Goal: Task Accomplishment & Management: Manage account settings

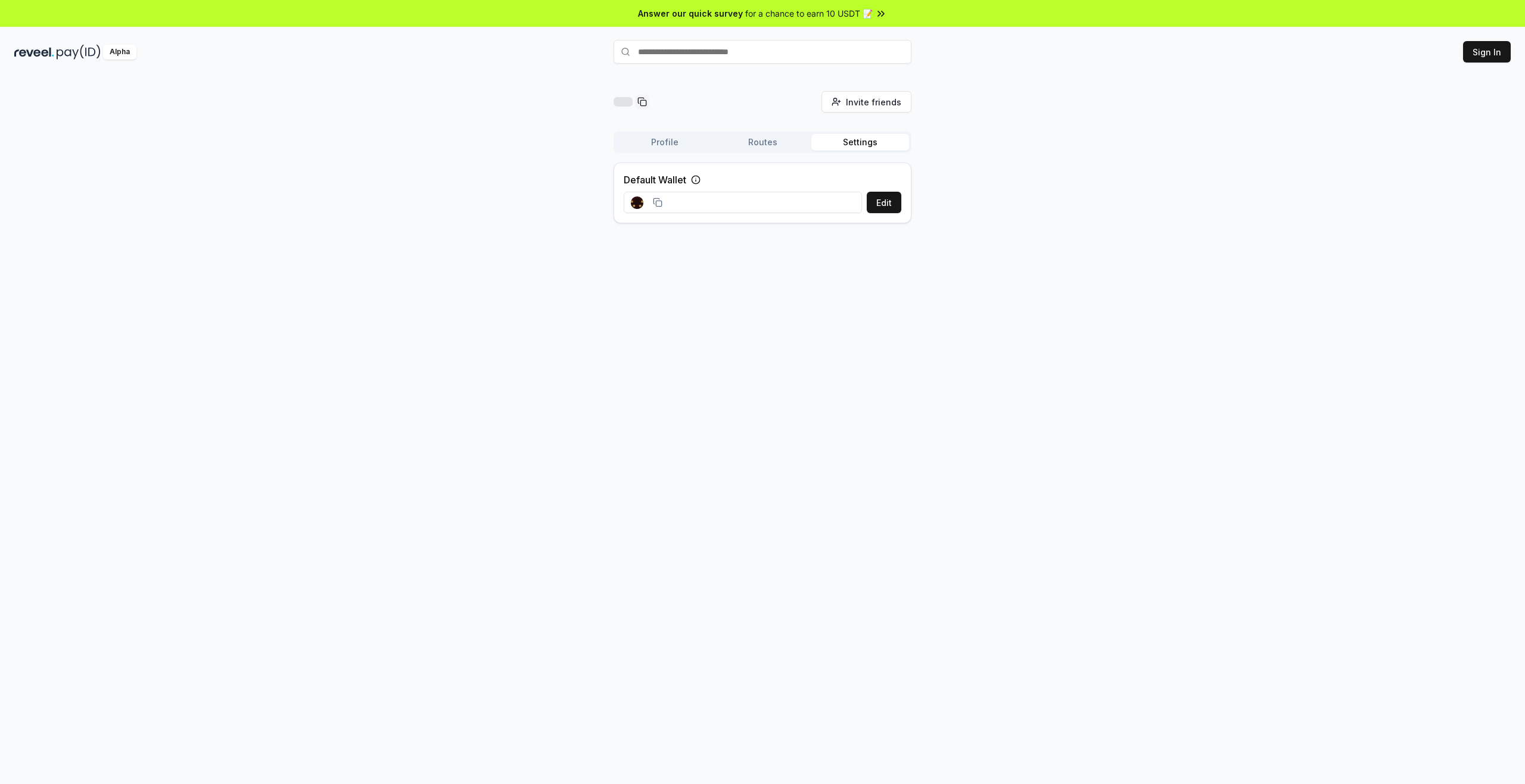
click at [1104, 197] on div "Invite friends Invite Profile Routes Settings Default Wallet Edit" at bounding box center [762, 162] width 1496 height 142
click at [1491, 50] on button "Sign In" at bounding box center [1487, 52] width 47 height 22
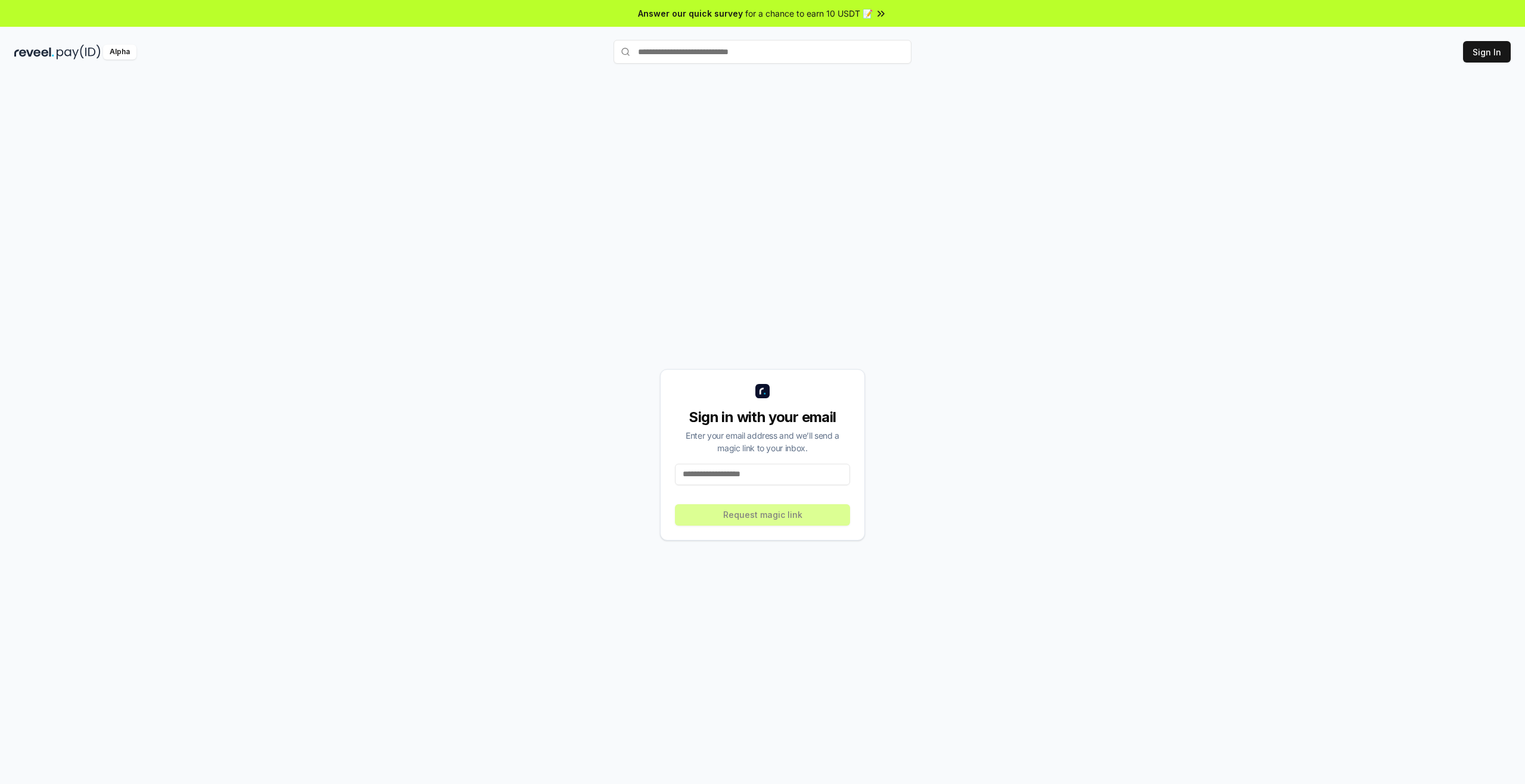
drag, startPoint x: 790, startPoint y: 466, endPoint x: 778, endPoint y: 477, distance: 16.3
click at [790, 466] on input at bounding box center [763, 475] width 175 height 22
type input "**********"
click at [787, 513] on button "Request magic link" at bounding box center [763, 515] width 175 height 22
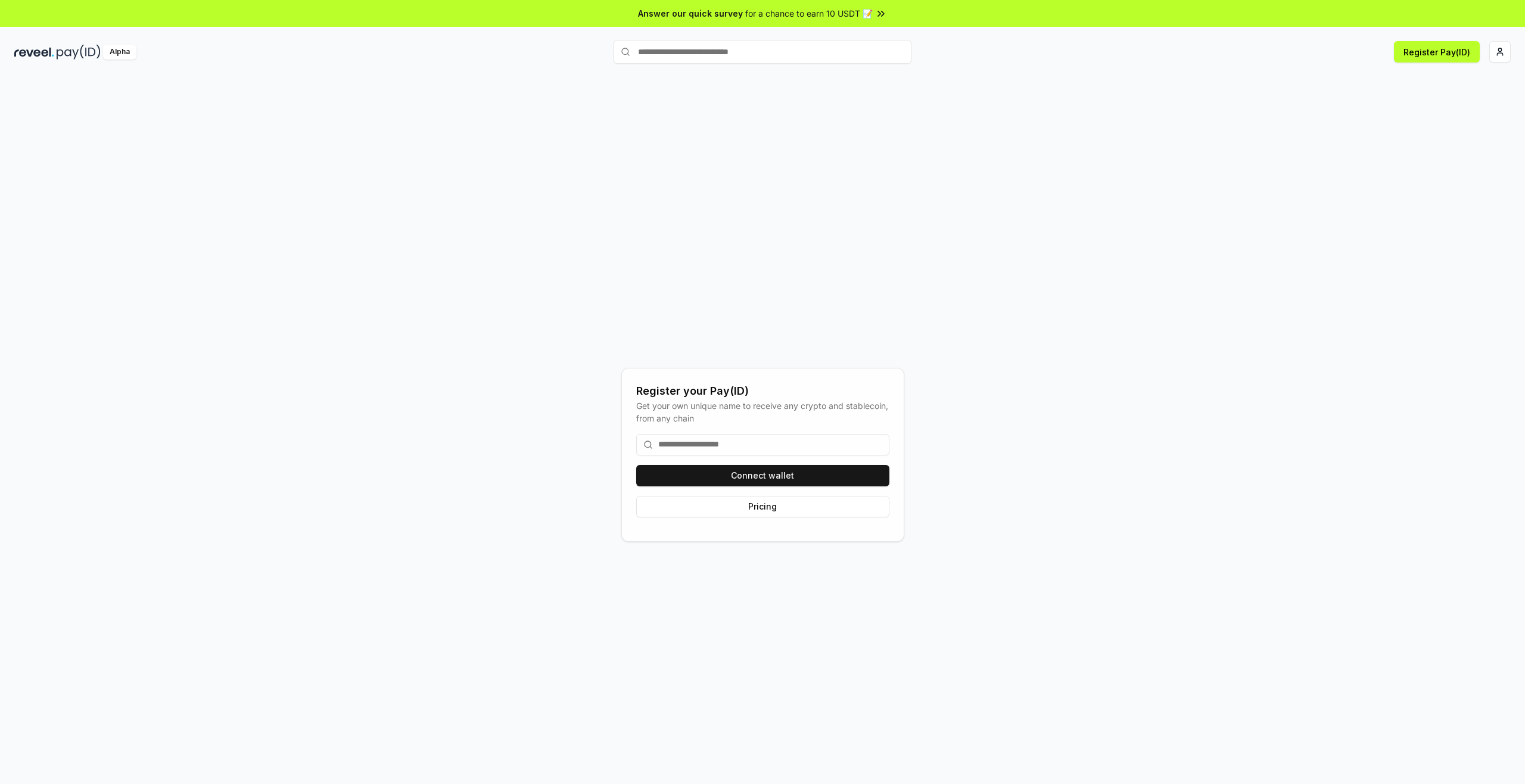
click at [1111, 273] on div "Register your Pay(ID) Get your own unique name to receive any crypto and stable…" at bounding box center [762, 454] width 1496 height 727
click at [816, 442] on input at bounding box center [762, 445] width 253 height 22
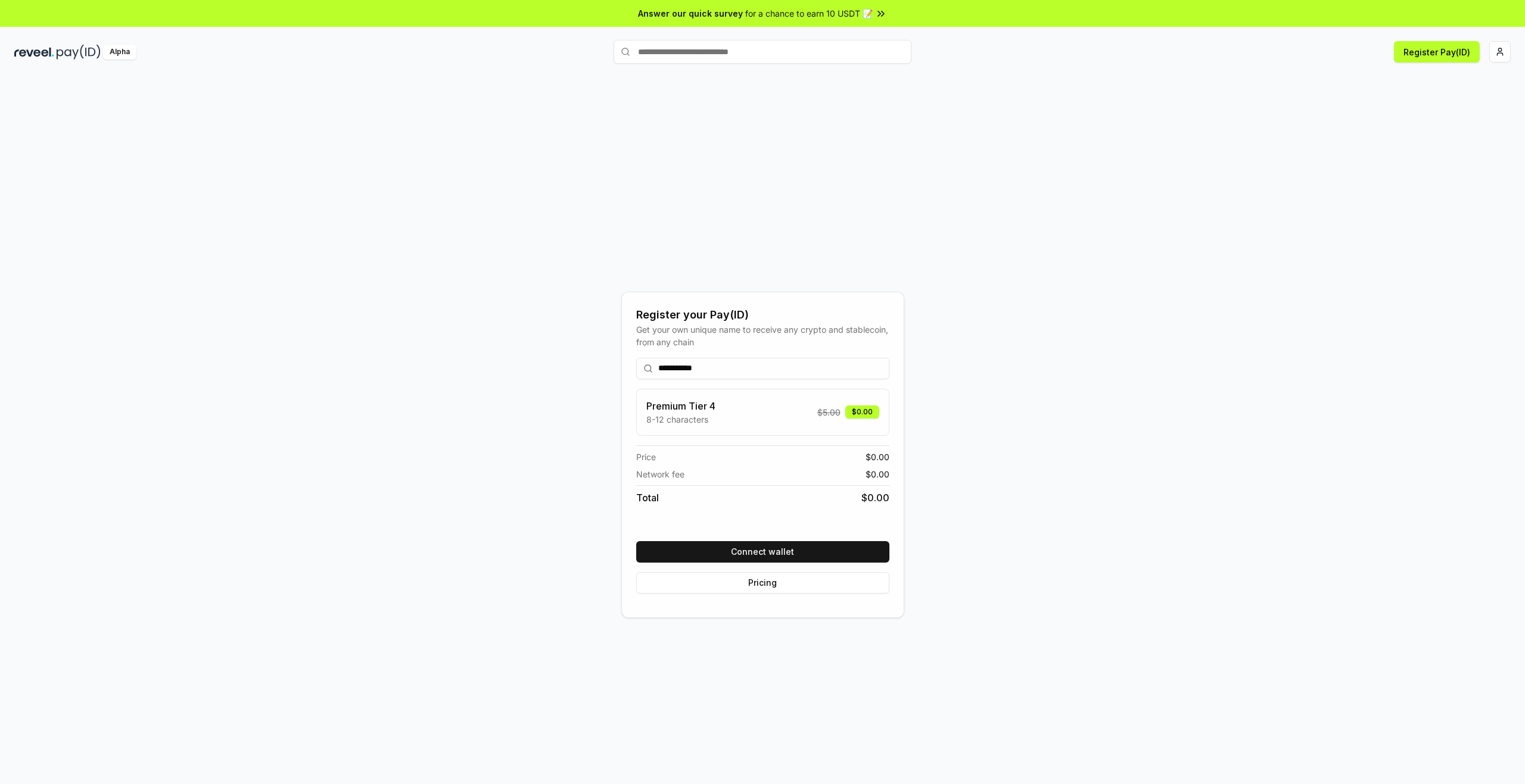
type input "**********"
click at [780, 555] on button "Connect wallet" at bounding box center [762, 552] width 253 height 22
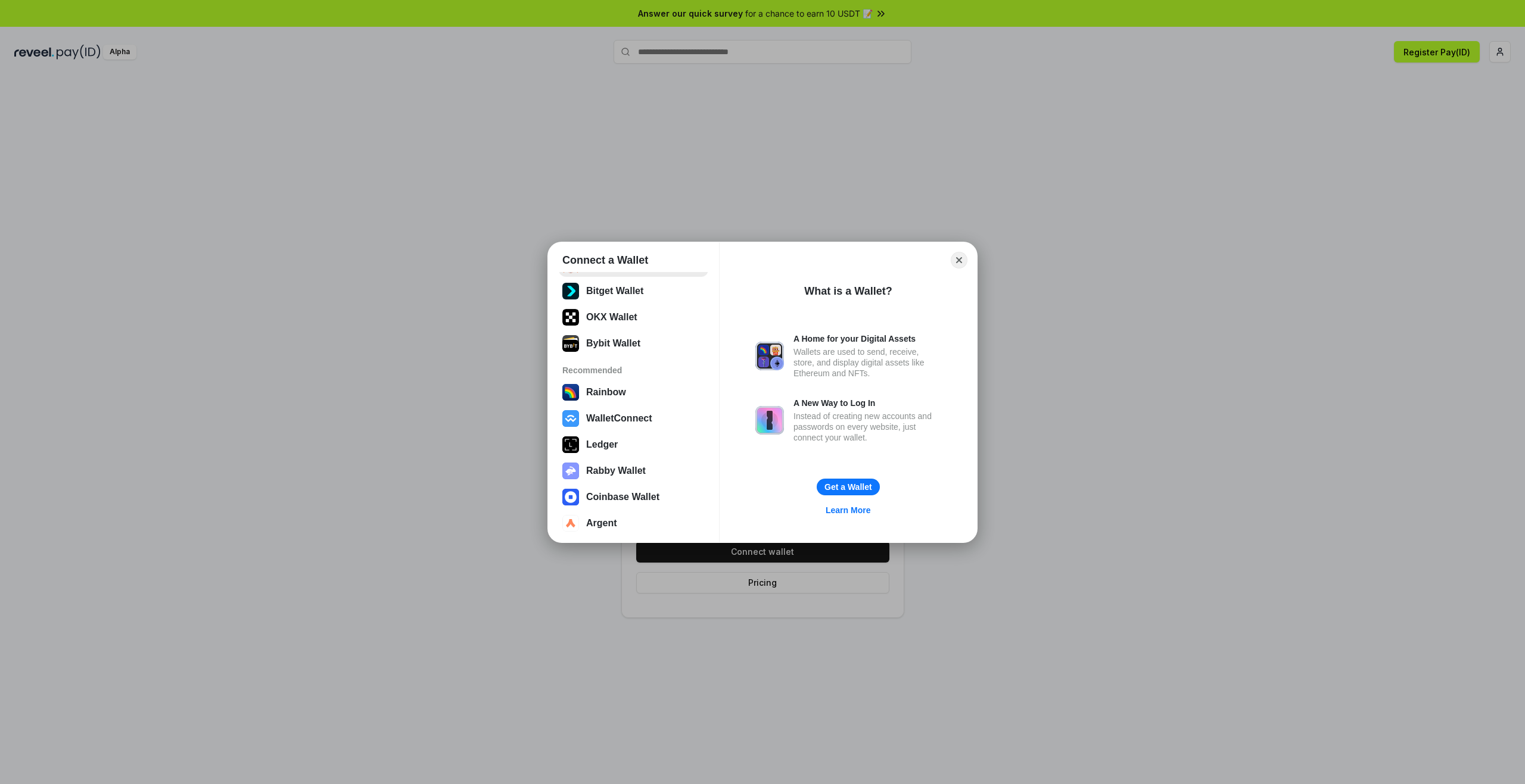
scroll to position [100, 0]
click at [626, 414] on button "WalletConnect" at bounding box center [633, 415] width 150 height 24
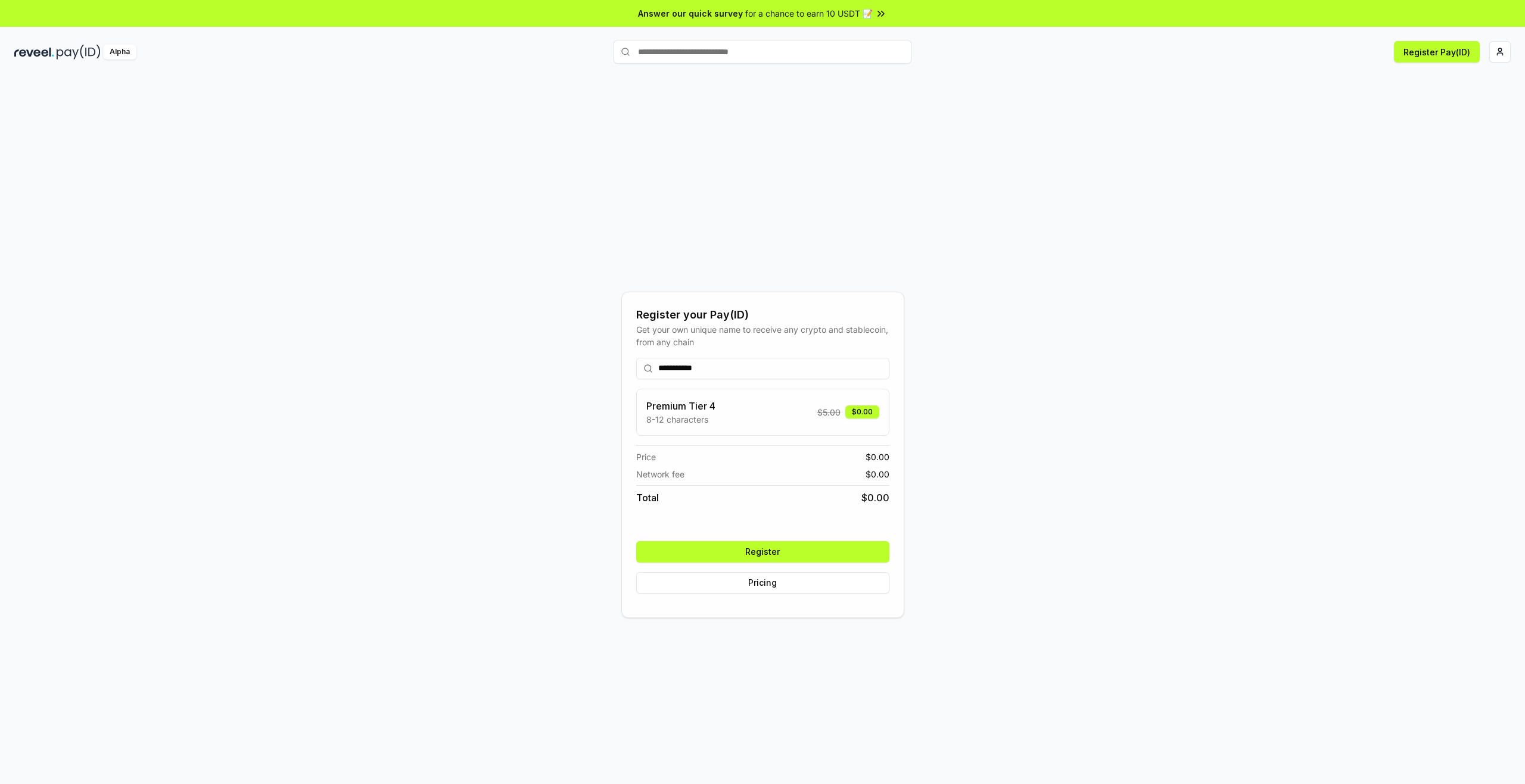
click at [787, 546] on button "Register" at bounding box center [762, 552] width 253 height 22
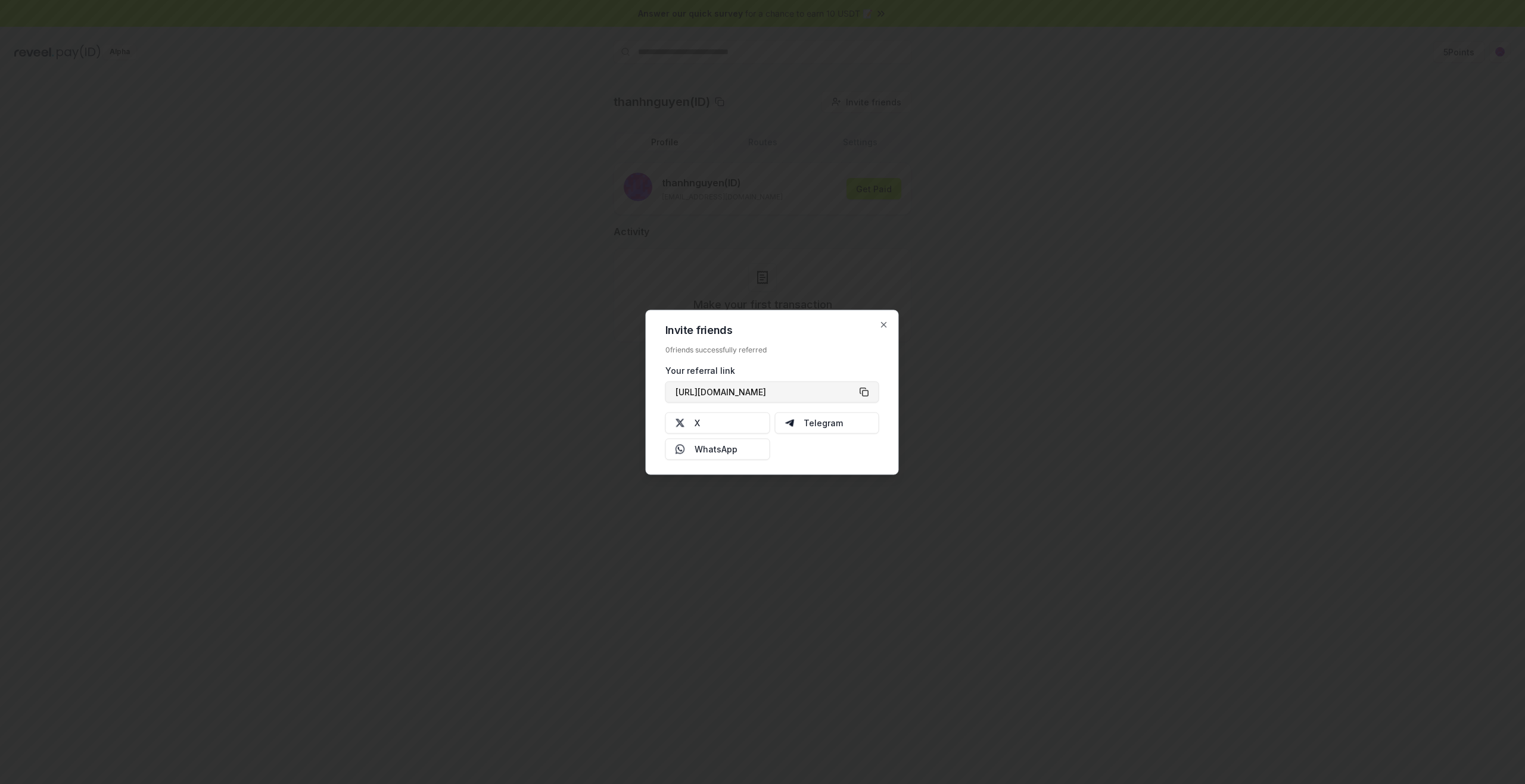
click at [866, 391] on button "[URL][DOMAIN_NAME]" at bounding box center [772, 392] width 214 height 22
type button "[URL][DOMAIN_NAME]"
click at [1051, 433] on div at bounding box center [762, 392] width 1525 height 784
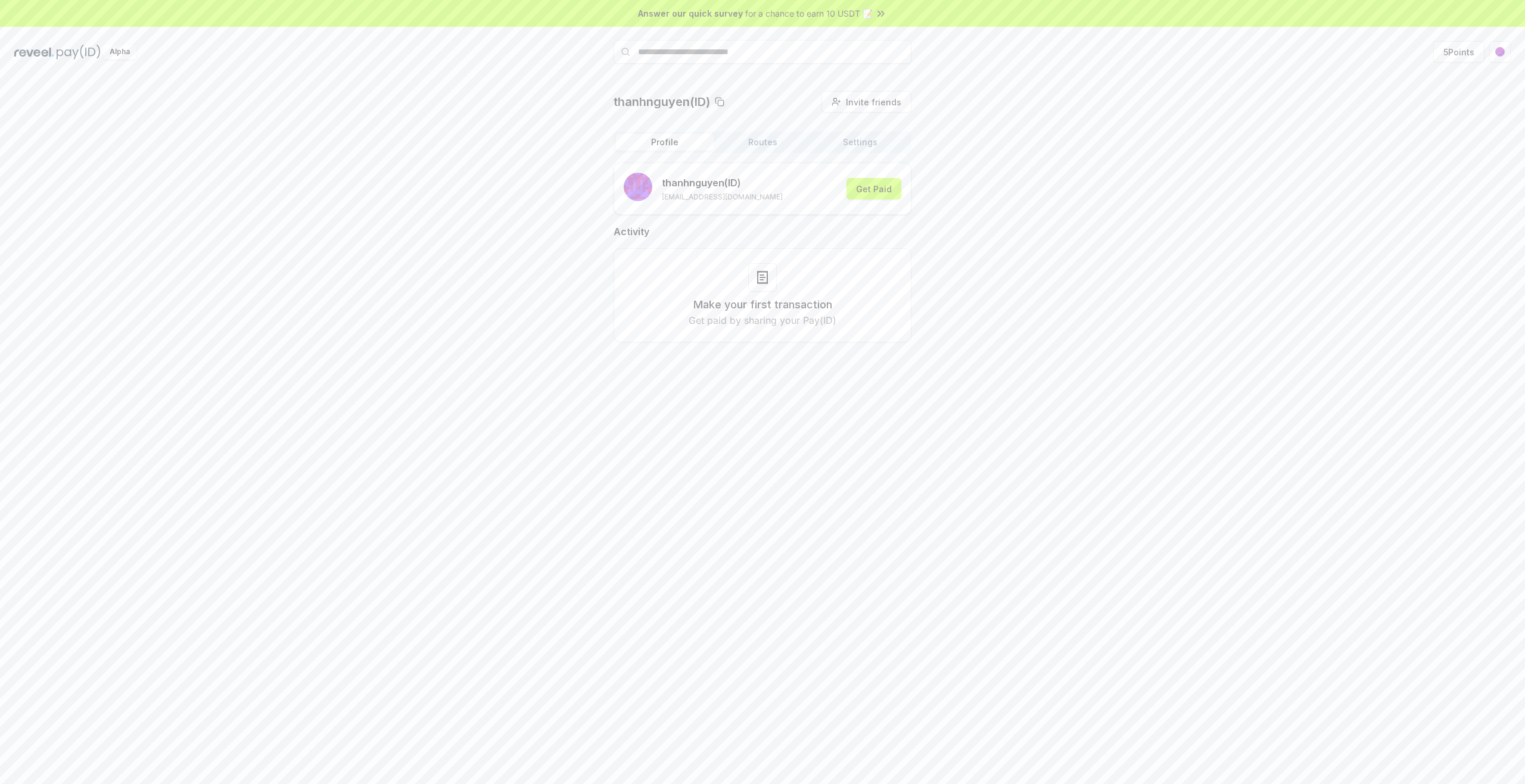
drag, startPoint x: 1079, startPoint y: 239, endPoint x: 1102, endPoint y: 227, distance: 25.9
click at [1079, 239] on div "thanhnguyen(ID) Invite friends Invite Profile Routes Settings thanhnguyen (ID) …" at bounding box center [762, 226] width 1496 height 270
click at [1235, 166] on div "thanhnguyen(ID) Invite friends Invite Profile Routes Settings thanhnguyen (ID) …" at bounding box center [762, 226] width 1496 height 270
click at [810, 49] on input "text" at bounding box center [762, 52] width 298 height 24
click at [1058, 87] on div "thanhnguyen(ID) Invite friends Invite Profile Routes Settings thanhnguyen (ID) …" at bounding box center [762, 442] width 1525 height 750
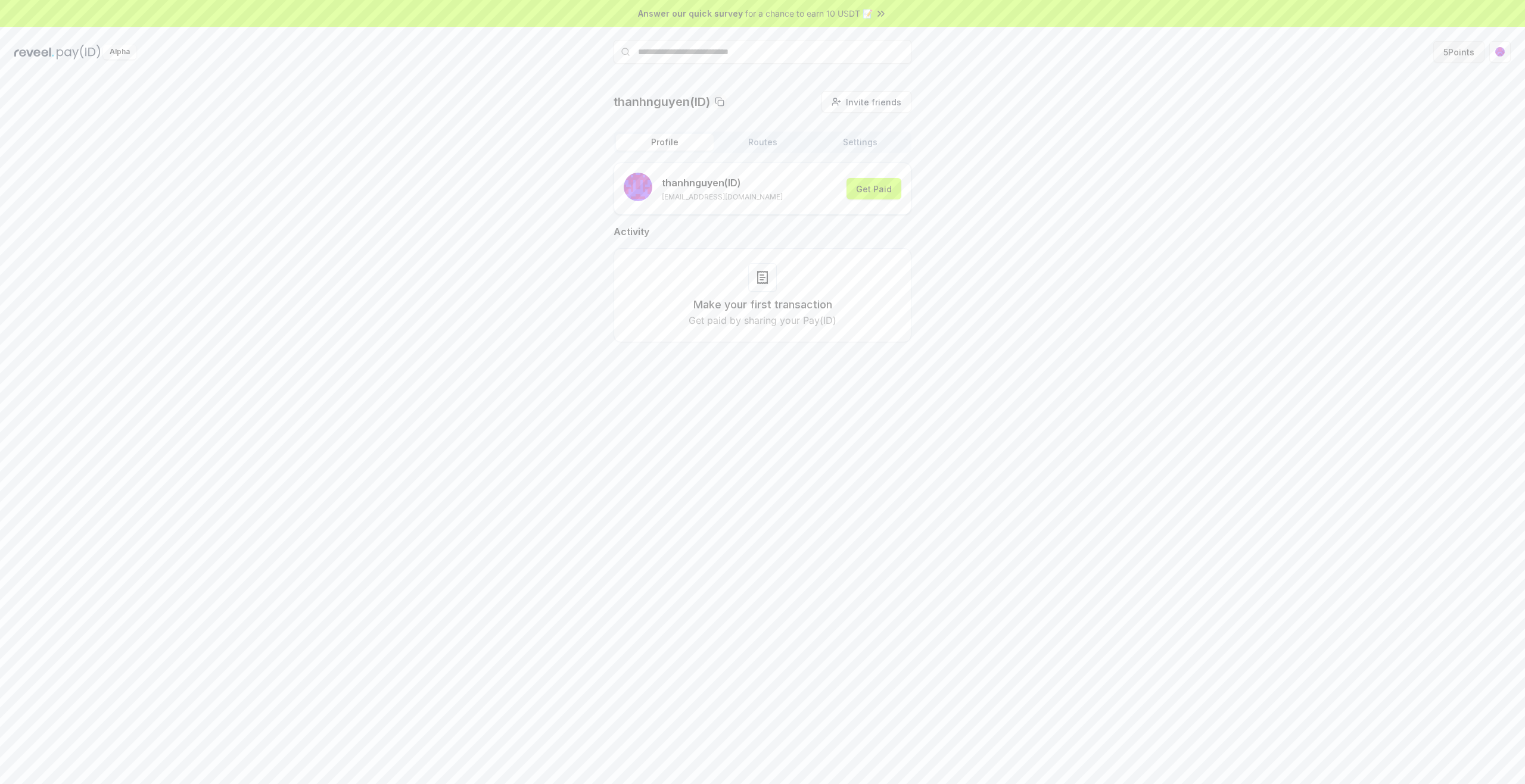
click at [1451, 53] on button "5 Points" at bounding box center [1458, 52] width 51 height 22
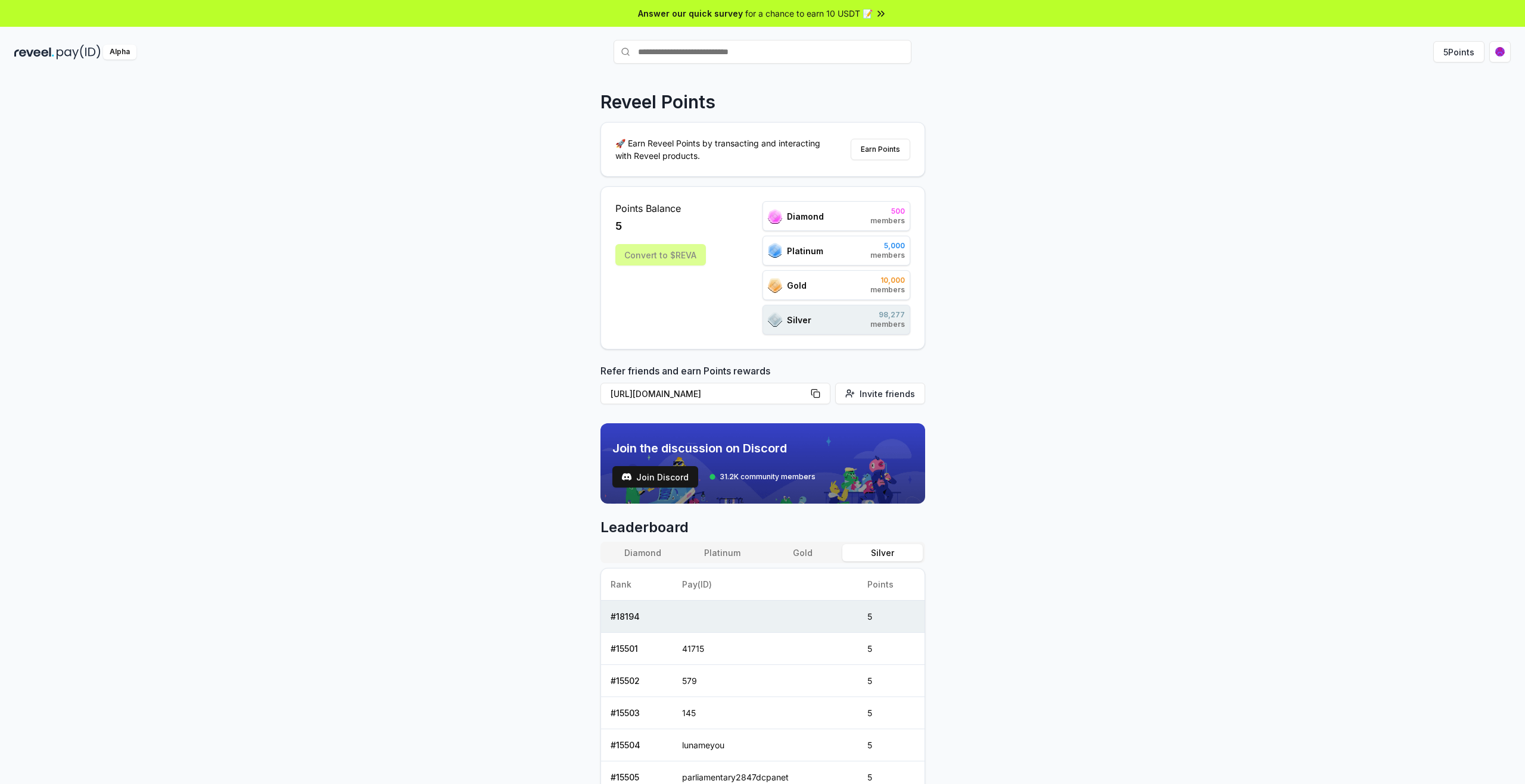
click at [1187, 196] on div "Reveel Points 🚀 Earn Reveel Points by transacting and interacting with Reveel p…" at bounding box center [762, 442] width 1525 height 750
click at [1036, 228] on div "Reveel Points 🚀 Earn Reveel Points by transacting and interacting with Reveel p…" at bounding box center [762, 442] width 1525 height 750
click at [1499, 49] on html "Answer our quick survey for a chance to earn 10 USDT 📝 Alpha 5 Points Reveel Po…" at bounding box center [762, 392] width 1525 height 784
click at [1443, 126] on div "View Profile" at bounding box center [1444, 128] width 132 height 20
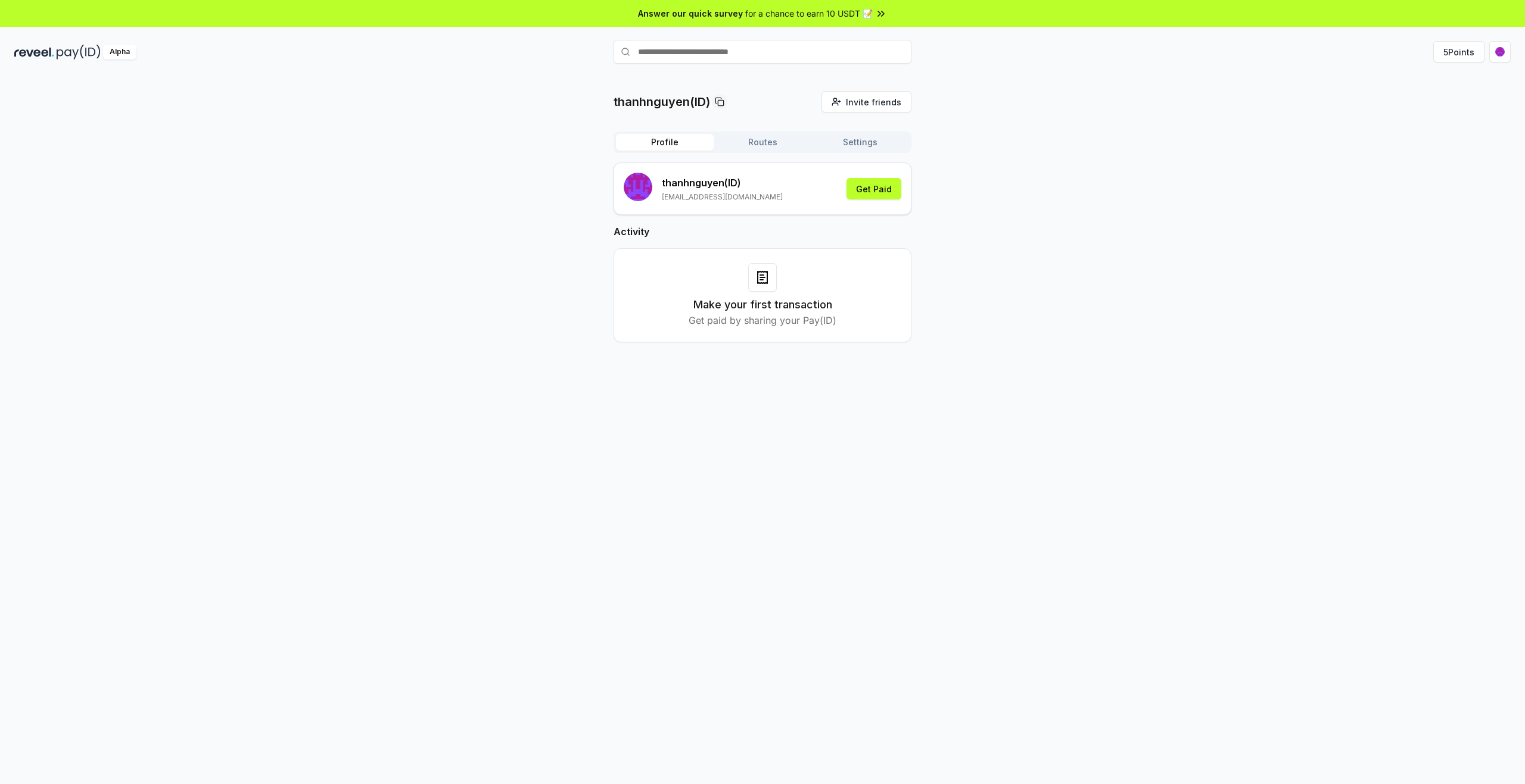
click at [1068, 243] on div "thanhnguyen(ID) Invite friends Invite Profile Routes Settings thanhnguyen (ID) …" at bounding box center [762, 226] width 1496 height 270
click at [867, 185] on button "Get Paid" at bounding box center [873, 189] width 55 height 22
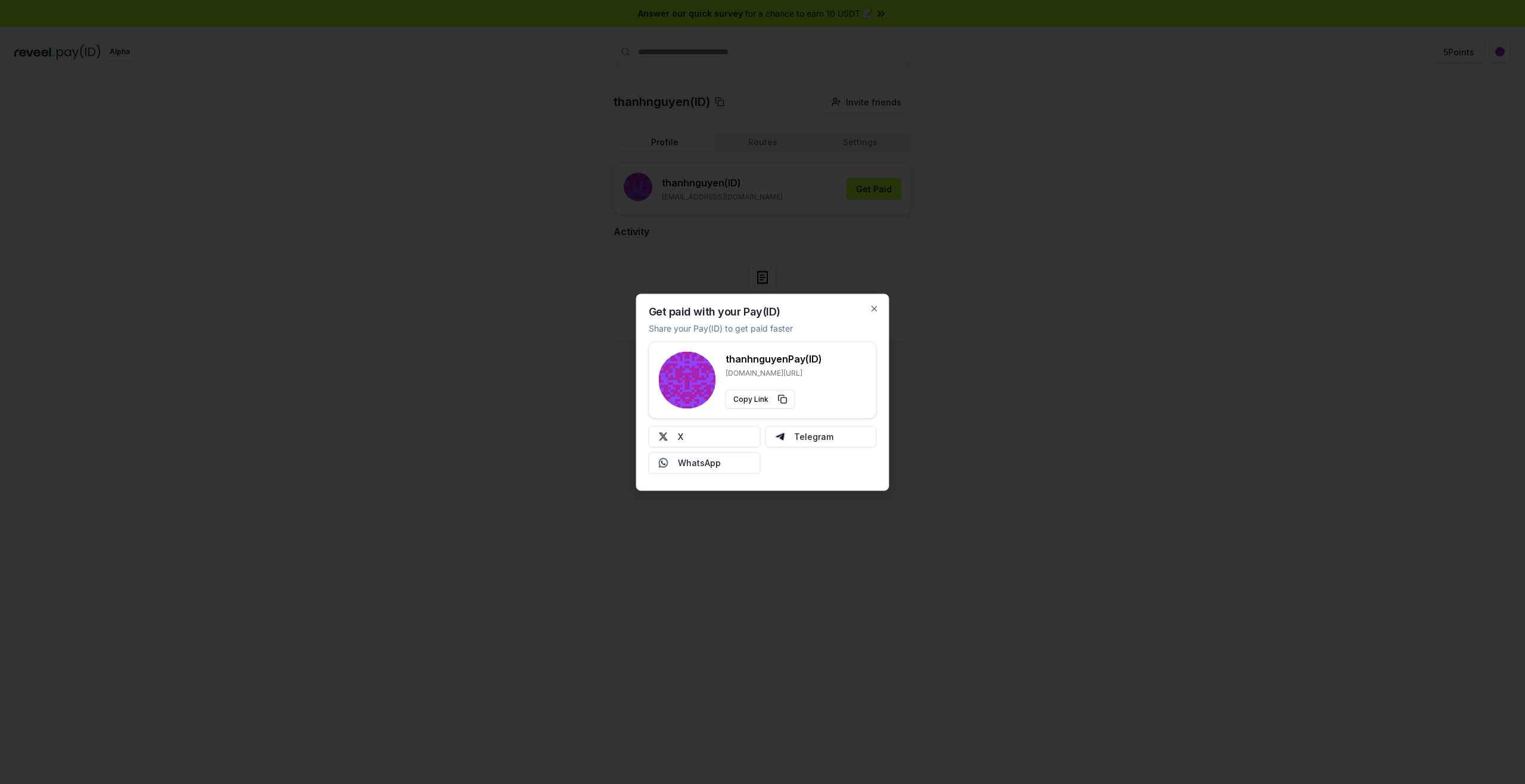
click at [1130, 364] on div at bounding box center [762, 392] width 1525 height 784
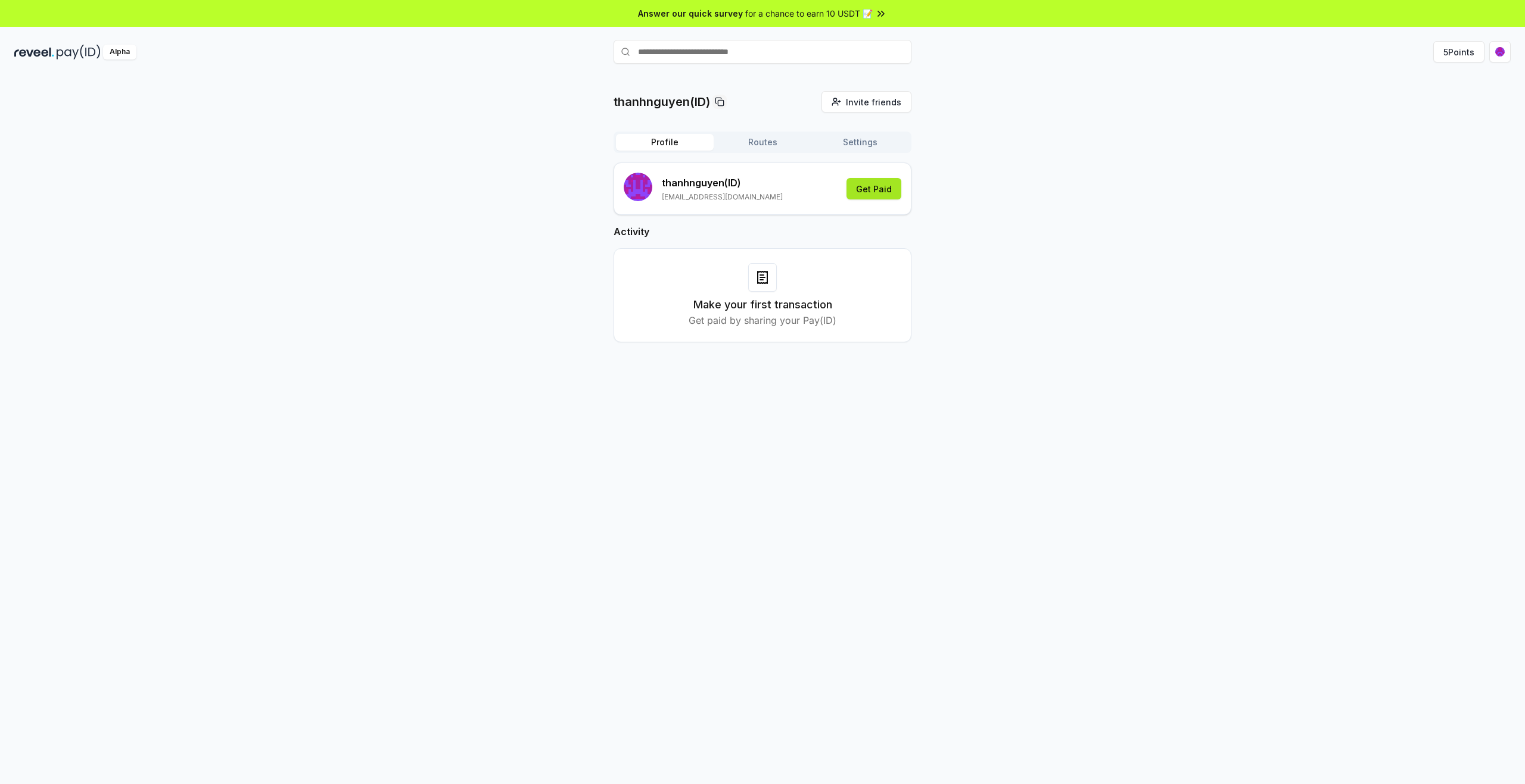
click at [879, 184] on button "Get Paid" at bounding box center [873, 189] width 55 height 22
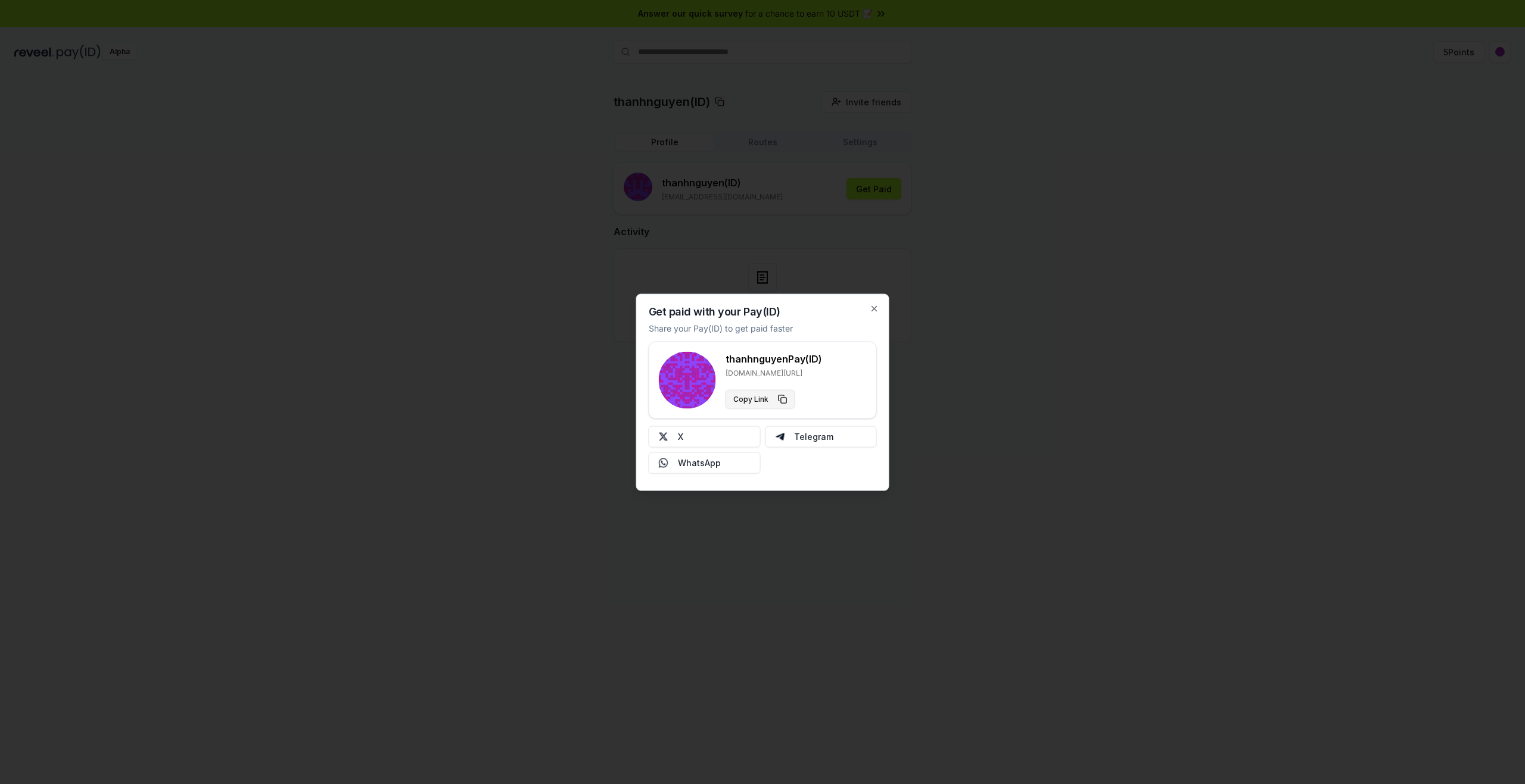
click at [779, 397] on button "Copy Link" at bounding box center [760, 399] width 70 height 19
click at [997, 563] on div at bounding box center [762, 392] width 1525 height 784
click at [1178, 590] on div "thanhnguyen(ID) Invite friends Invite Profile Routes Settings thanhnguyen (ID) …" at bounding box center [762, 442] width 1525 height 750
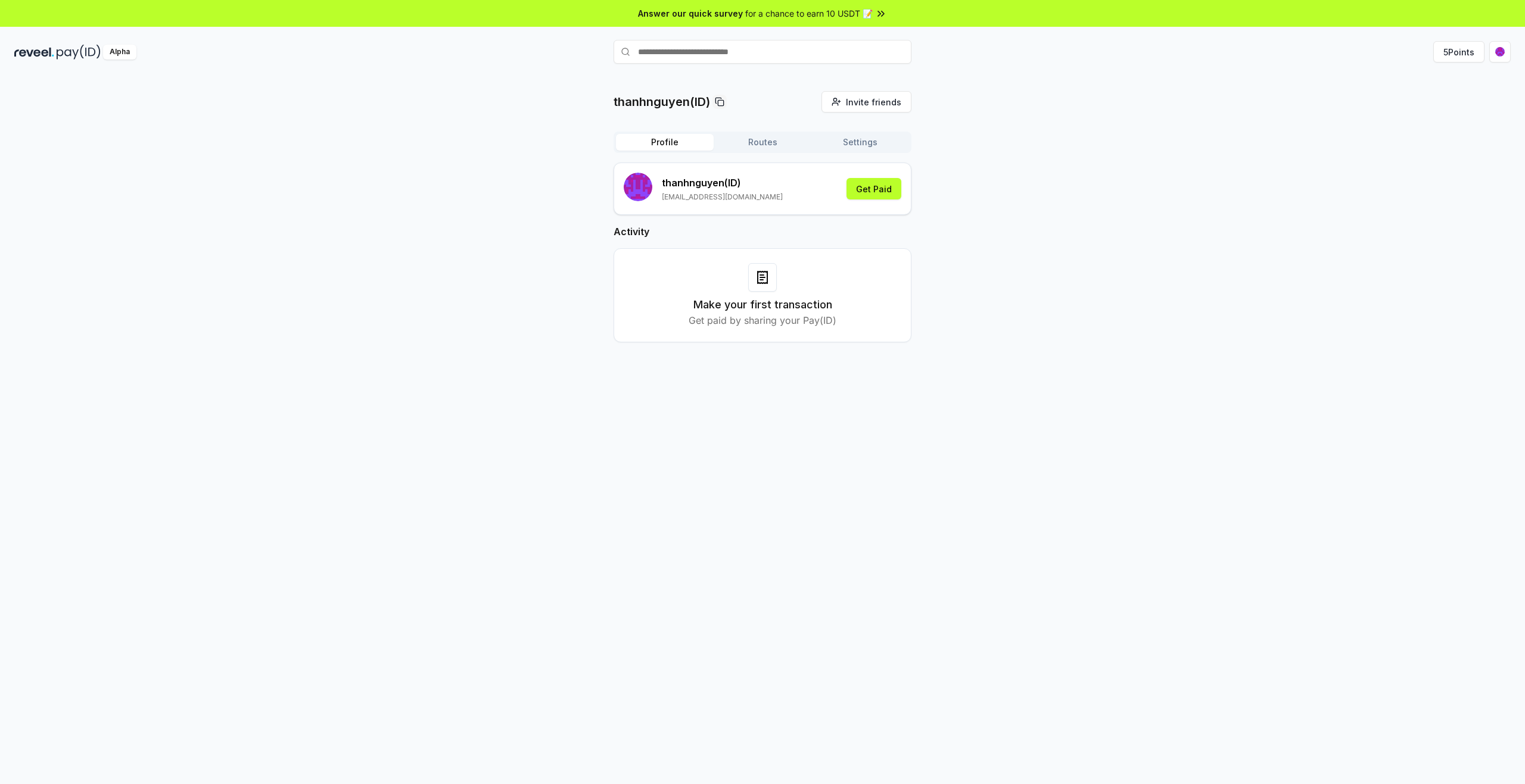
click at [722, 65] on div "Alpha 5 Points" at bounding box center [762, 52] width 1525 height 31
click at [740, 46] on input "text" at bounding box center [762, 52] width 298 height 24
click at [1313, 96] on div "thanhnguyen(ID) Invite friends Invite Profile Routes Settings thanhnguyen (ID) …" at bounding box center [762, 226] width 1496 height 270
click at [1497, 49] on html "Answer our quick survey for a chance to earn 10 USDT 📝 Alpha 5 Points thanhnguy…" at bounding box center [762, 392] width 1525 height 784
click at [1461, 100] on span "0x7F9e6f519a9A ..." at bounding box center [1446, 98] width 75 height 13
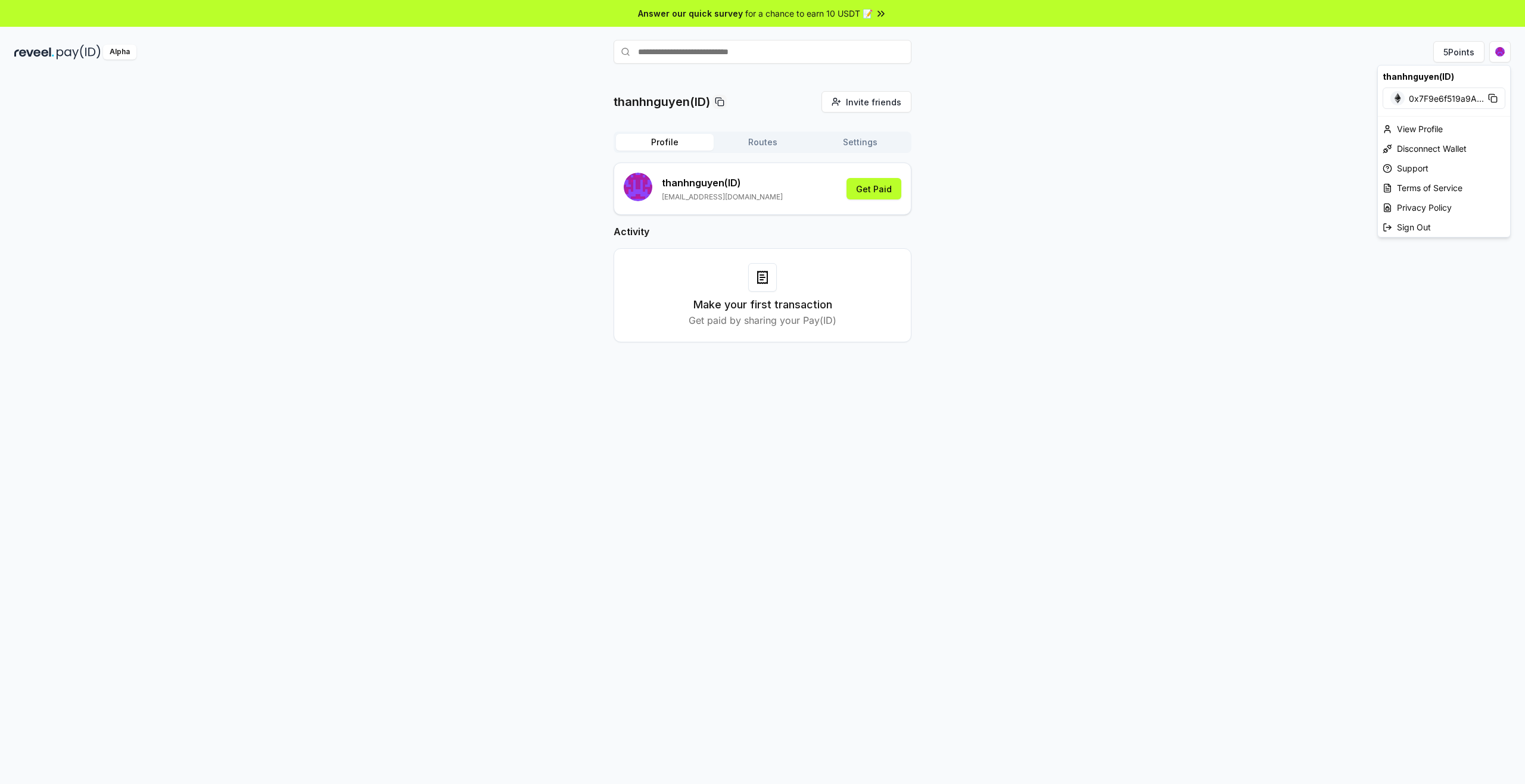
click at [1166, 228] on html "Answer our quick survey for a chance to earn 10 USDT 📝 Alpha 5 Points thanhnguy…" at bounding box center [762, 392] width 1525 height 784
click at [1335, 337] on div "thanhnguyen(ID) Invite friends Invite Profile Routes Settings thanhnguyen (ID) …" at bounding box center [762, 226] width 1496 height 270
click at [787, 129] on div "thanhnguyen(ID) Invite friends Invite Profile Routes Settings thanhnguyen (ID) …" at bounding box center [762, 226] width 298 height 270
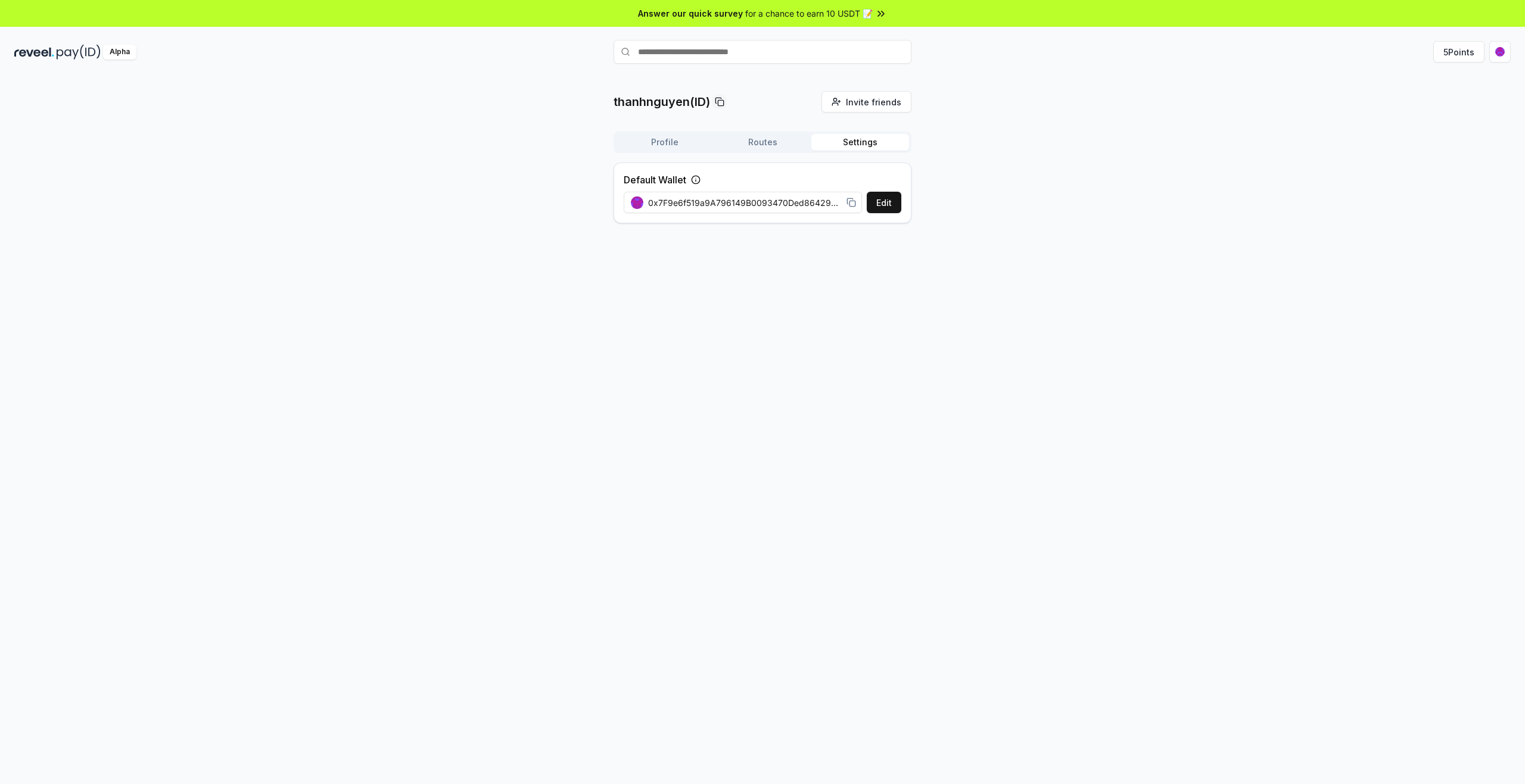
click at [843, 146] on button "Settings" at bounding box center [860, 142] width 98 height 17
click at [882, 200] on button "Edit" at bounding box center [884, 202] width 35 height 22
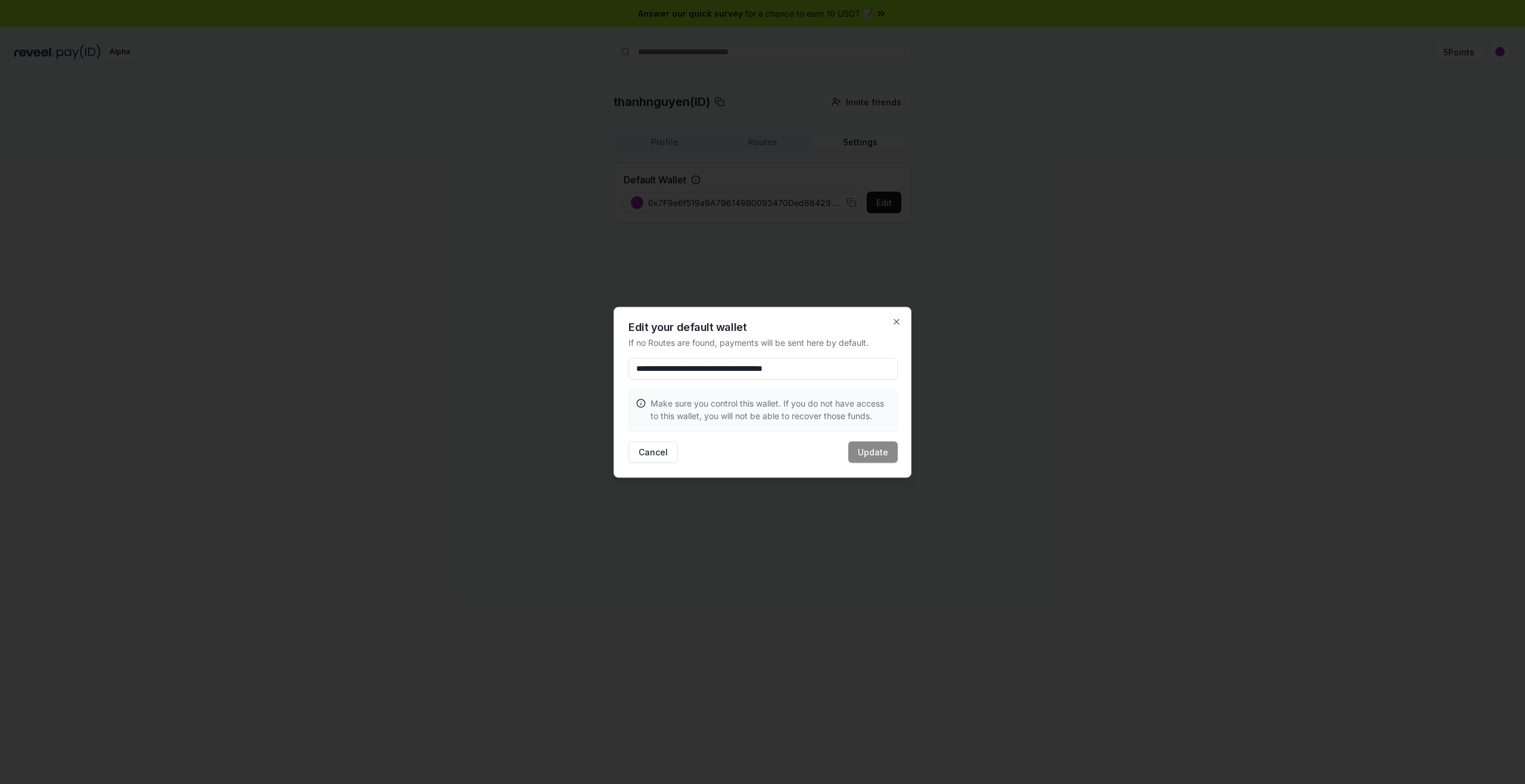
click at [865, 364] on input "**********" at bounding box center [763, 369] width 269 height 22
drag, startPoint x: 884, startPoint y: 366, endPoint x: 792, endPoint y: 371, distance: 92.1
click at [783, 371] on input "**********" at bounding box center [763, 369] width 269 height 22
click at [799, 370] on input "**********" at bounding box center [763, 369] width 269 height 22
click at [665, 453] on button "Cancel" at bounding box center [653, 452] width 49 height 22
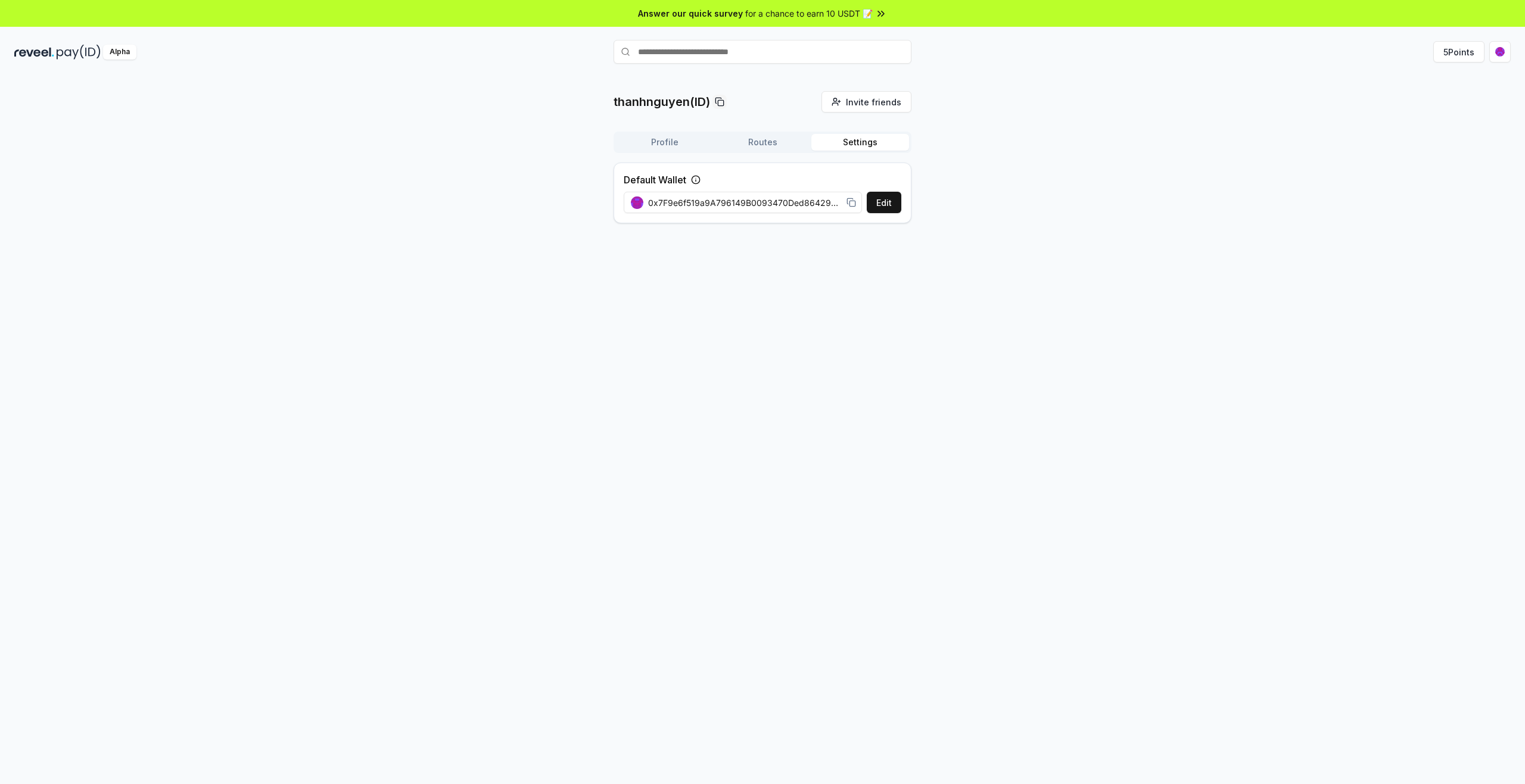
click at [1159, 175] on div "thanhnguyen(ID) Invite friends Invite Profile Routes Settings Default Wallet Ed…" at bounding box center [762, 162] width 1496 height 142
click at [777, 60] on input "text" at bounding box center [762, 52] width 298 height 24
click at [783, 52] on input "text" at bounding box center [762, 52] width 298 height 24
click at [1324, 70] on div "thanhnguyen(ID) Invite friends Invite Profile Routes Settings Default Wallet Ed…" at bounding box center [762, 442] width 1525 height 750
click at [1497, 51] on html "Answer our quick survey for a chance to earn 10 USDT 📝 Alpha 5 Points thanhnguy…" at bounding box center [762, 392] width 1525 height 784
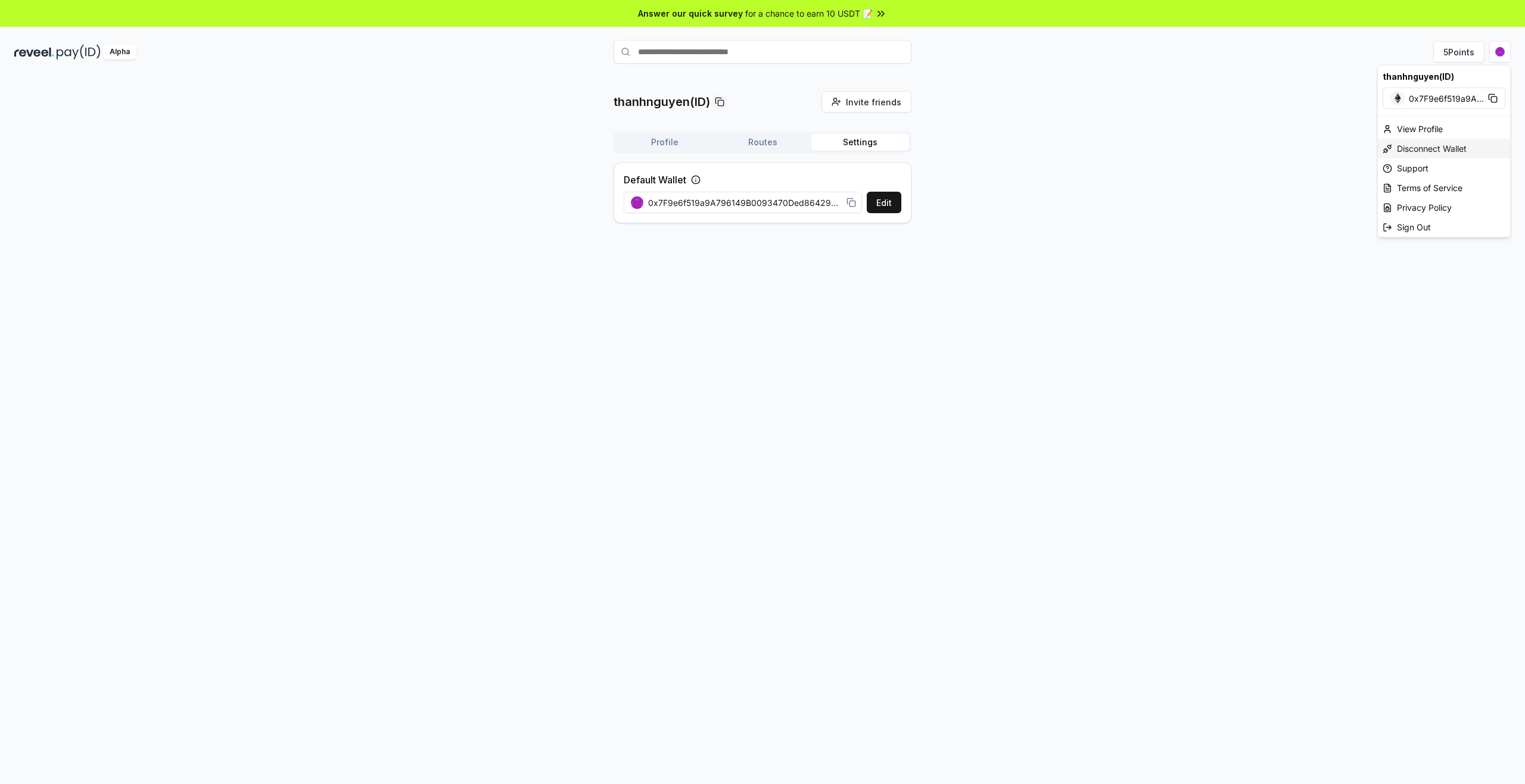
click at [1449, 151] on div "Disconnect Wallet" at bounding box center [1444, 148] width 132 height 20
click at [1496, 53] on html "Answer our quick survey for a chance to earn 10 USDT 📝 Alpha 5 Points thanhnguy…" at bounding box center [762, 392] width 1525 height 784
click at [1427, 145] on div "Disconnect Wallet" at bounding box center [1444, 148] width 132 height 20
click at [1493, 50] on html "Answer our quick survey for a chance to earn 10 USDT 📝 Alpha 5 Points thanhnguy…" at bounding box center [762, 392] width 1525 height 784
click at [1426, 99] on div "View Profile" at bounding box center [1444, 103] width 132 height 20
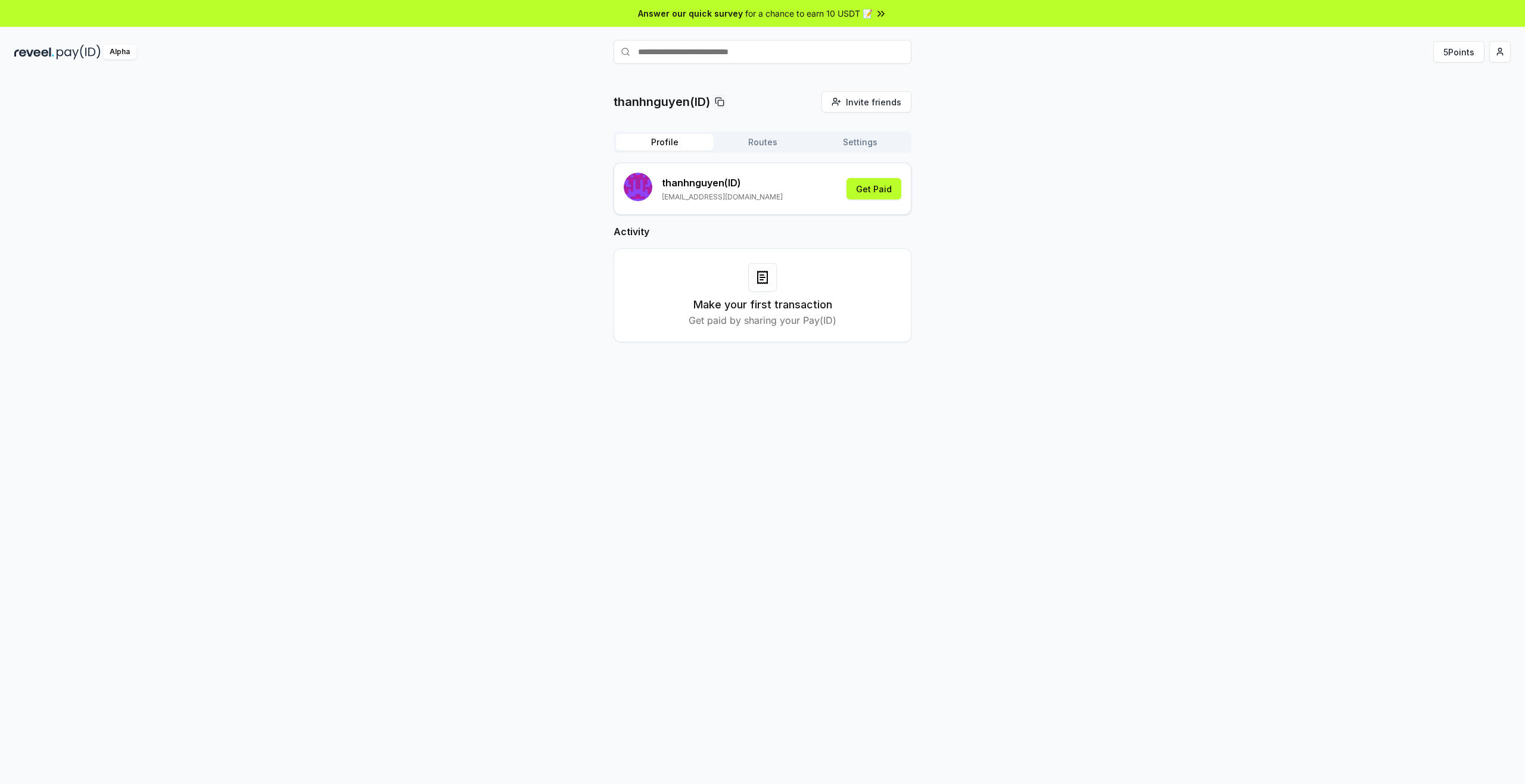
click at [1287, 146] on div "thanhnguyen(ID) Invite friends Invite Profile Routes Settings thanhnguyen (ID) …" at bounding box center [762, 226] width 1496 height 270
click at [768, 137] on button "Routes" at bounding box center [762, 142] width 98 height 17
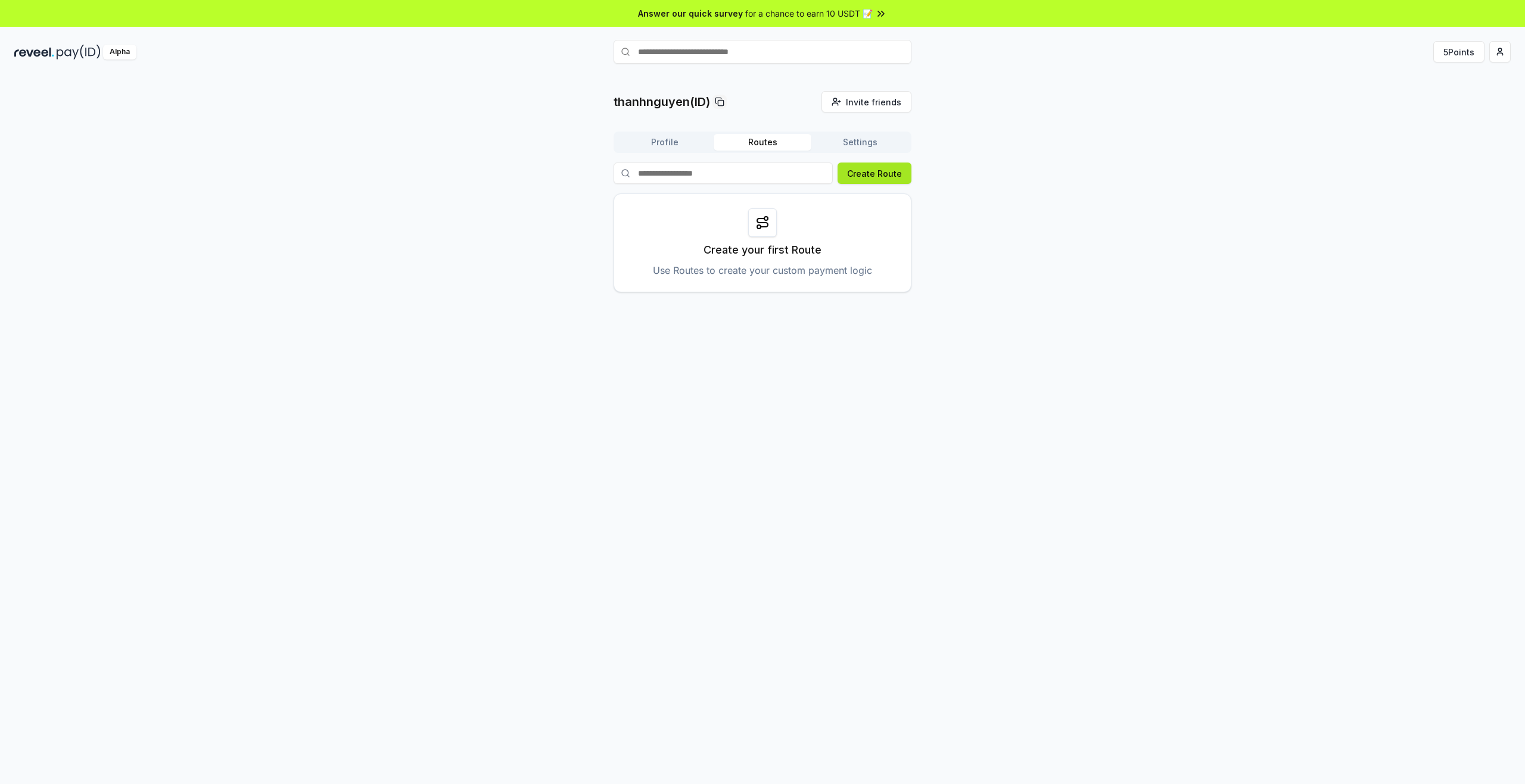
click at [895, 173] on button "Create Route" at bounding box center [874, 173] width 74 height 22
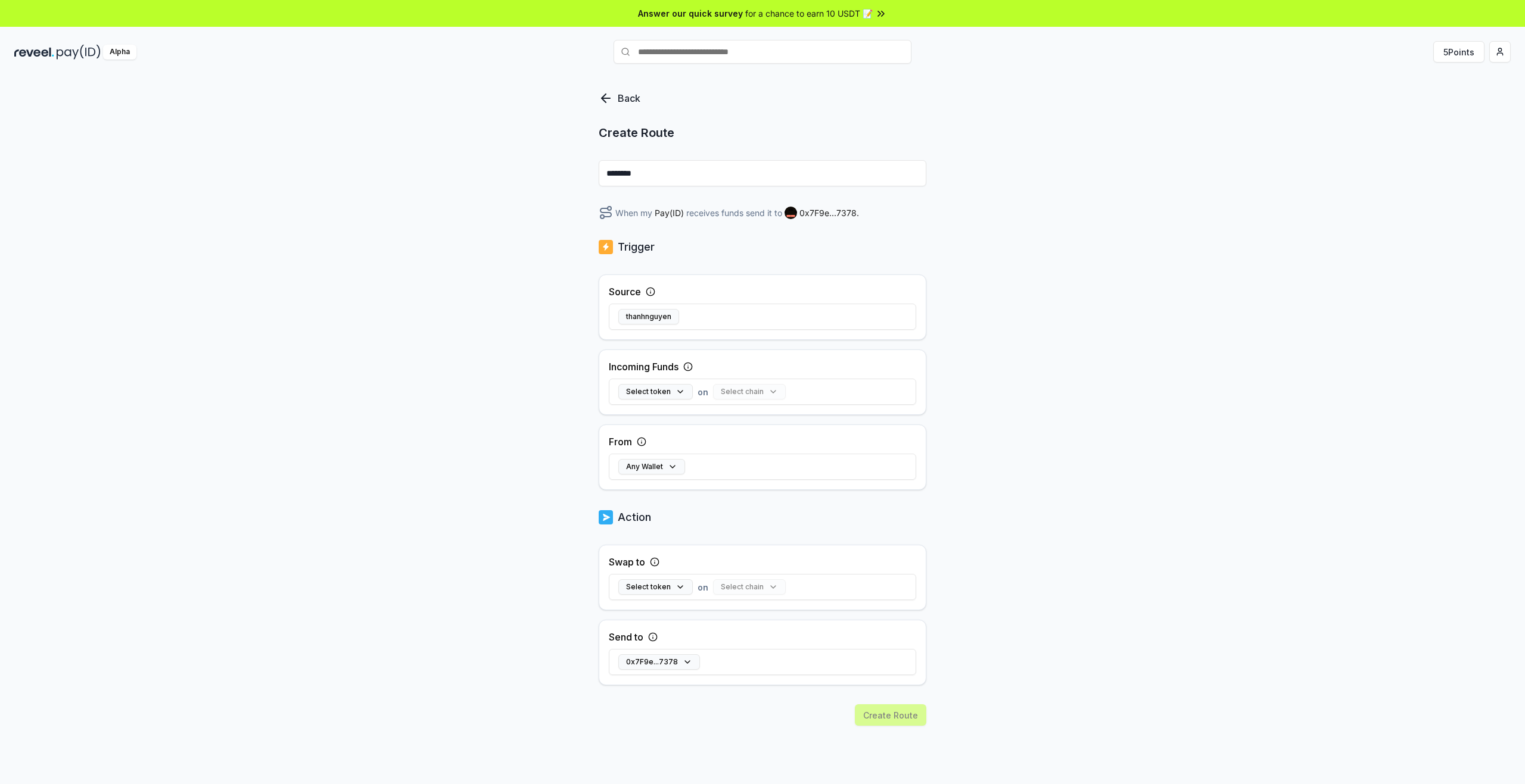
click at [626, 99] on p "Back" at bounding box center [629, 98] width 23 height 14
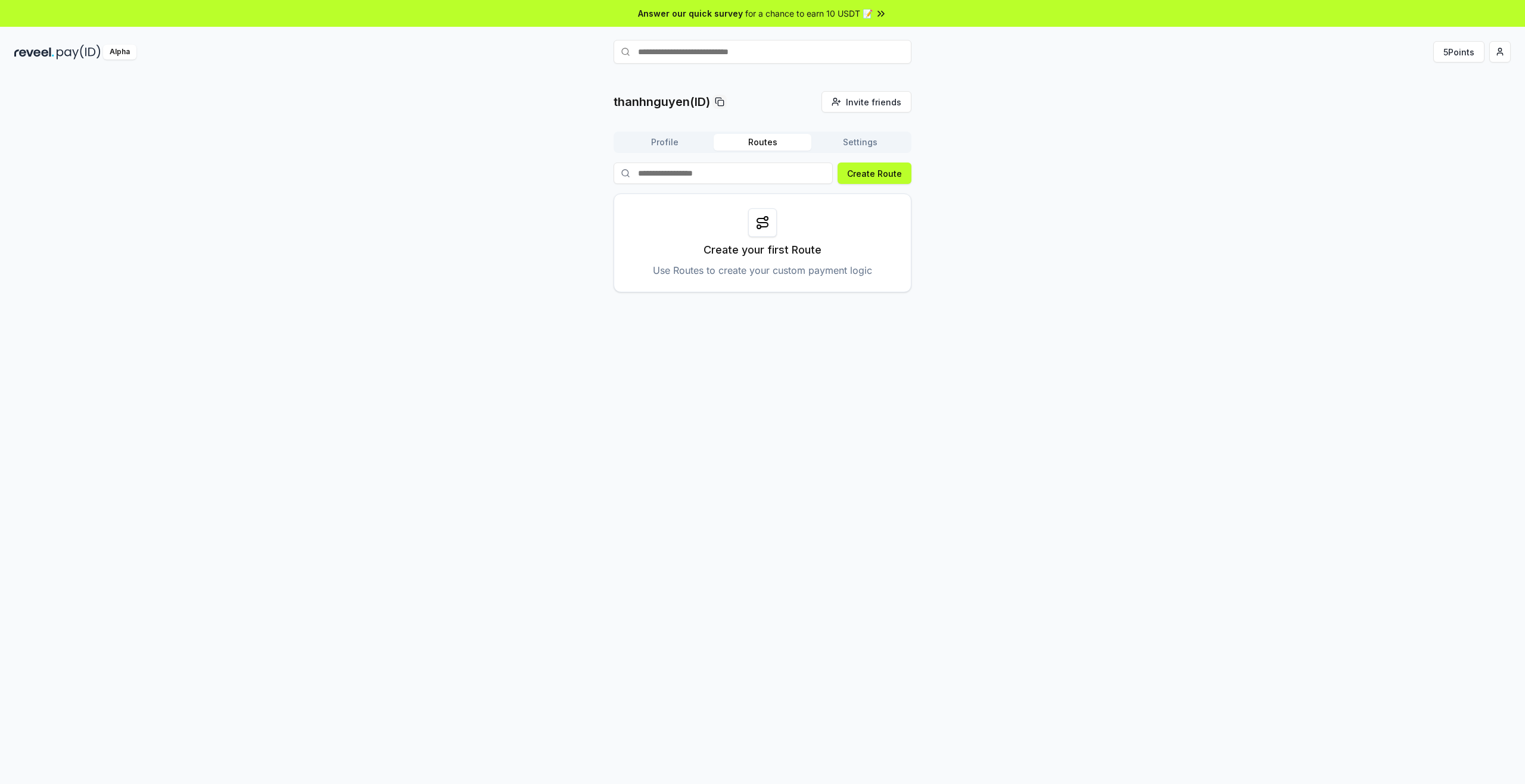
click at [887, 144] on button "Settings" at bounding box center [860, 142] width 98 height 17
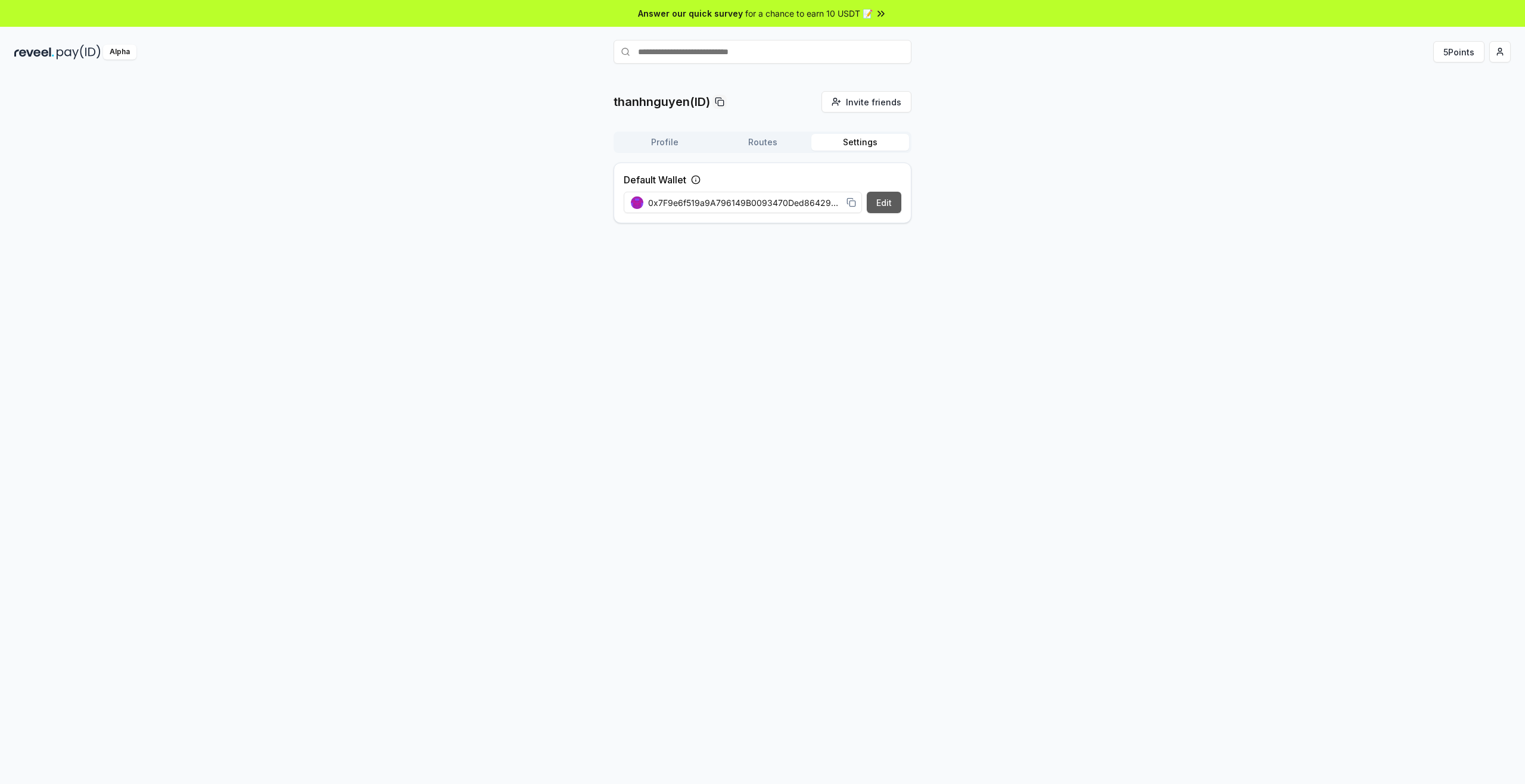
click at [869, 201] on button "Edit" at bounding box center [884, 202] width 35 height 22
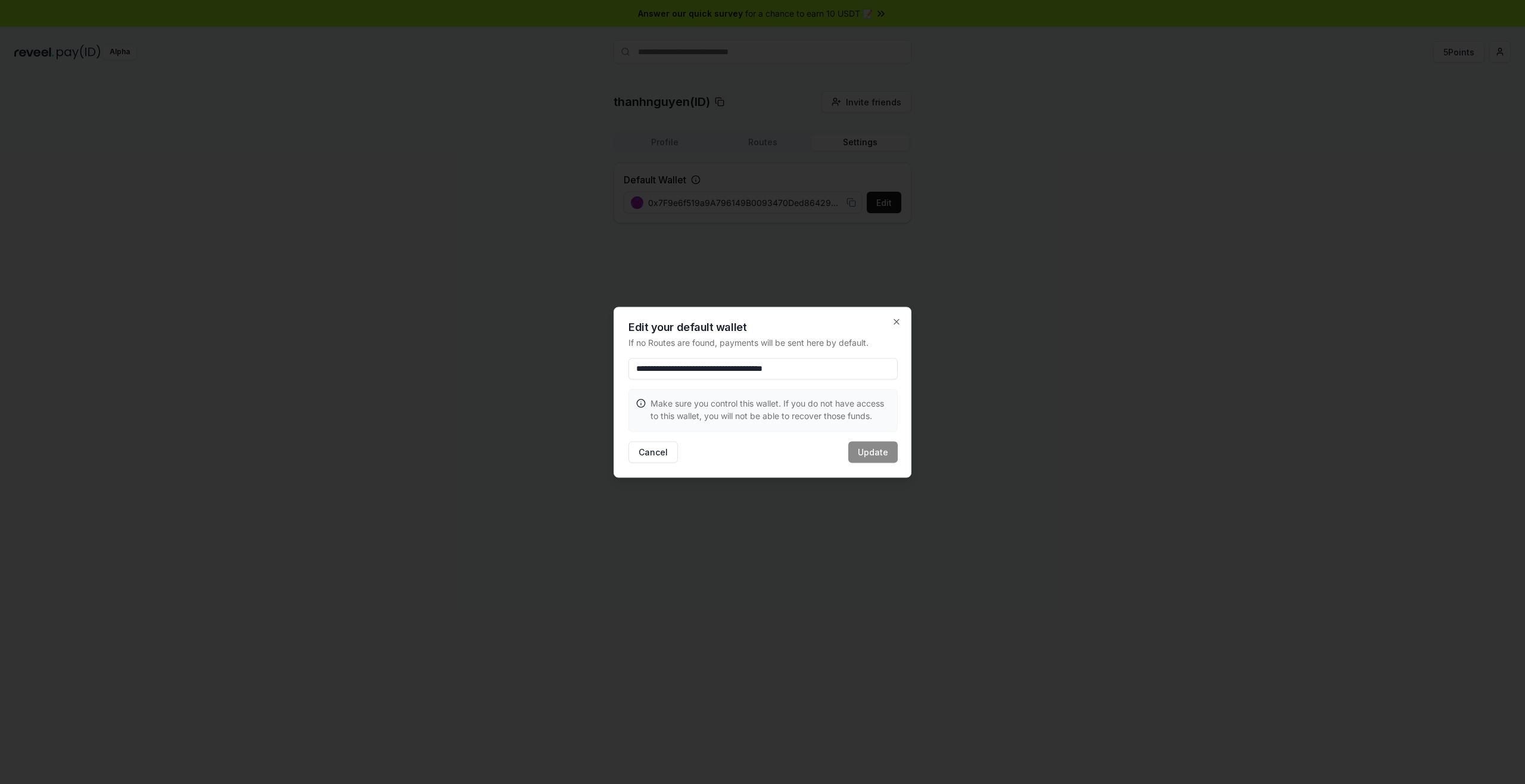
click at [861, 373] on input "**********" at bounding box center [763, 369] width 269 height 22
drag, startPoint x: 864, startPoint y: 372, endPoint x: 583, endPoint y: 375, distance: 281.0
click at [583, 375] on body "**********" at bounding box center [762, 392] width 1525 height 784
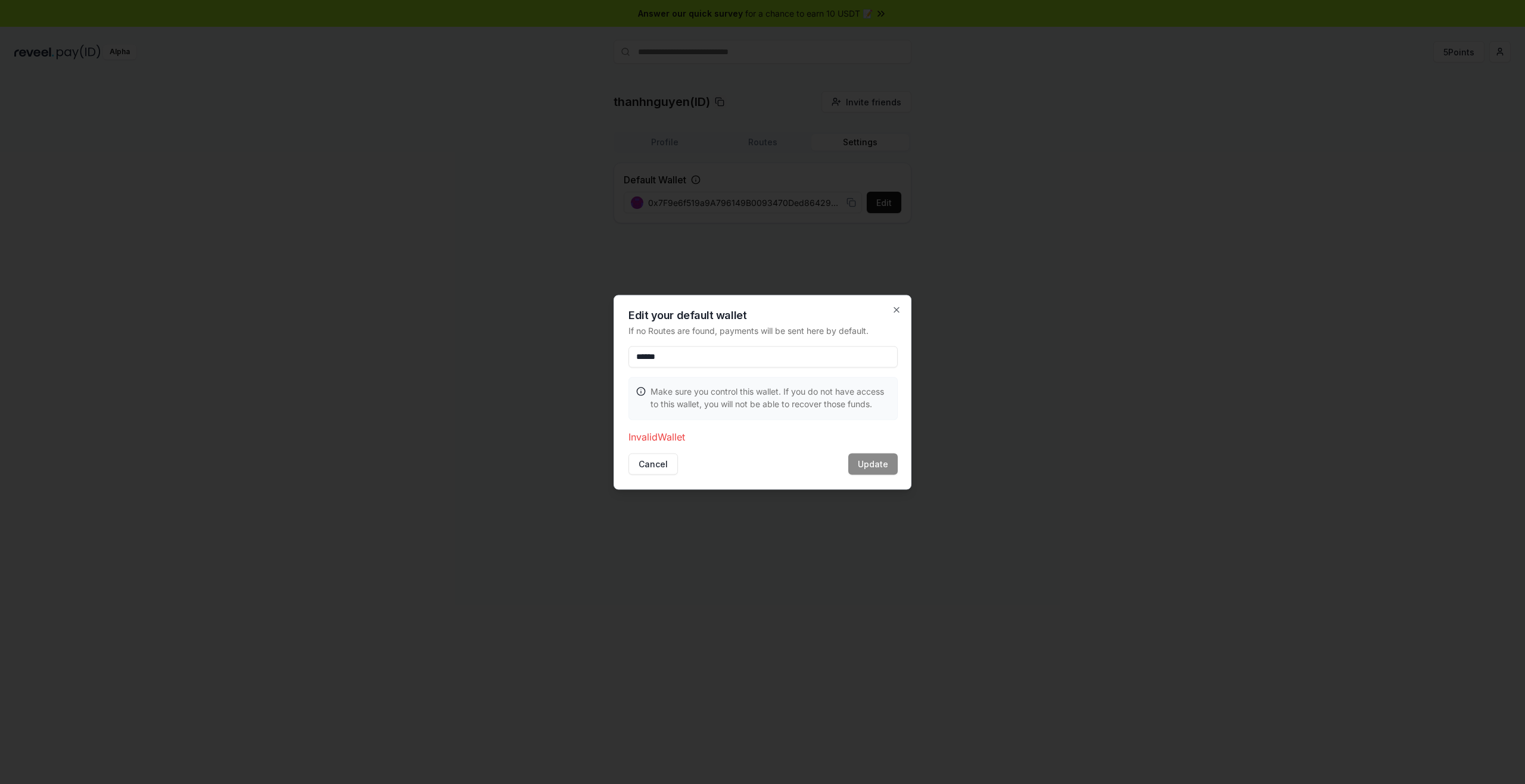
click at [788, 366] on input "******" at bounding box center [763, 357] width 269 height 22
type input "**********"
click at [873, 463] on div "Cancel Update" at bounding box center [763, 464] width 269 height 22
click at [658, 468] on button "Cancel" at bounding box center [653, 464] width 49 height 22
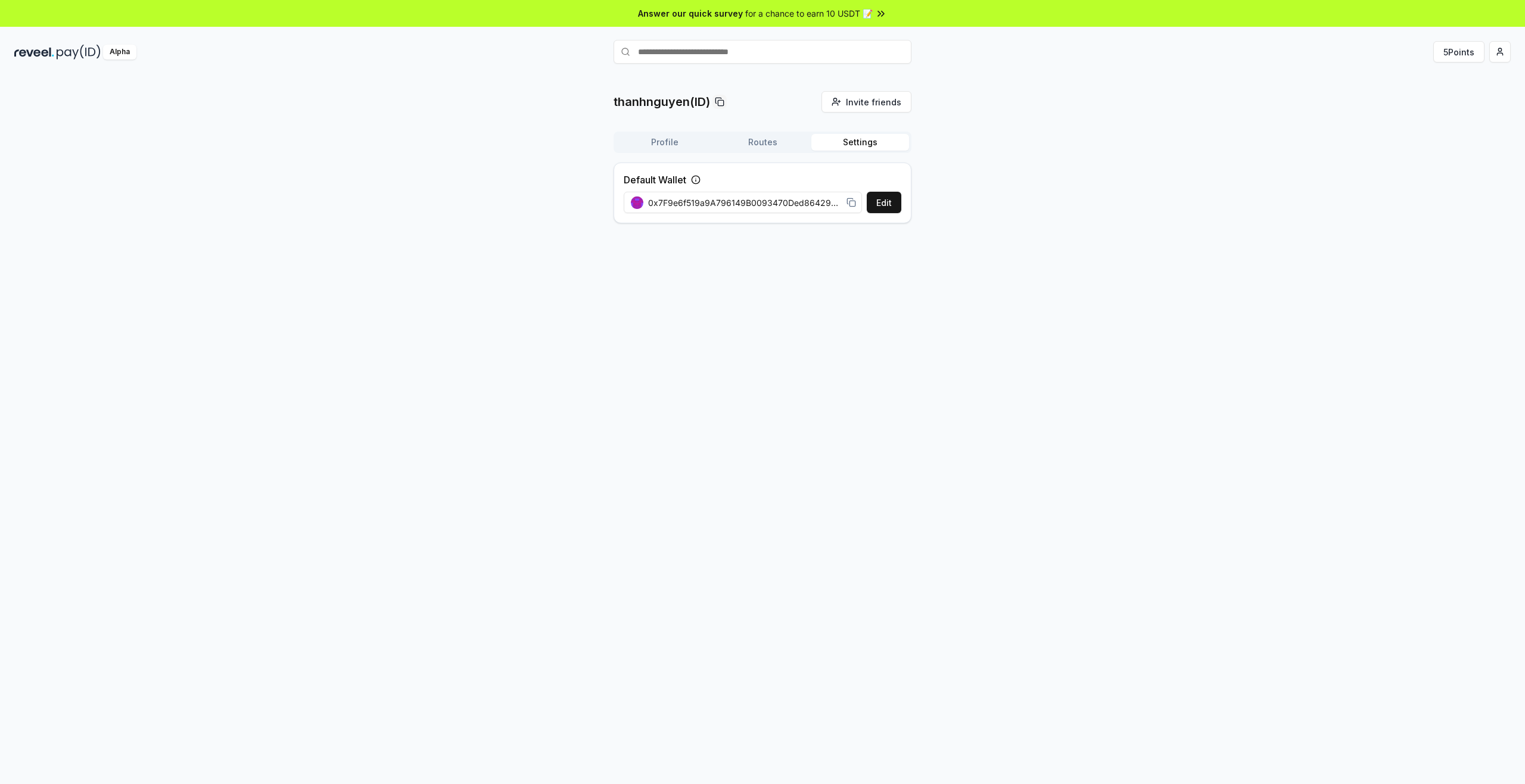
click at [1103, 270] on div "thanhnguyen(ID) Invite friends Invite Profile Routes Settings Default Wallet Ed…" at bounding box center [762, 442] width 1525 height 750
click at [676, 142] on button "Profile" at bounding box center [664, 142] width 98 height 17
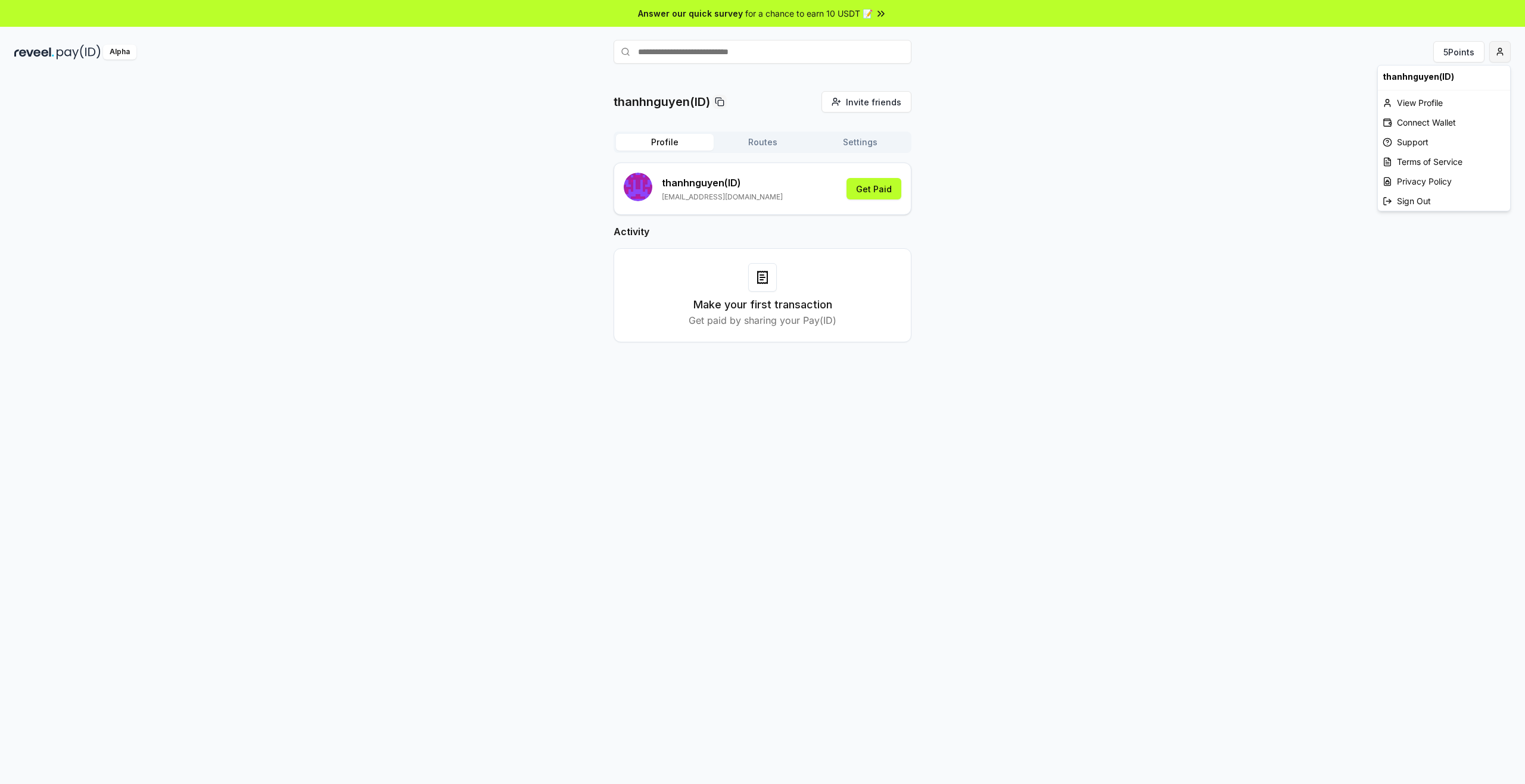
click at [1499, 48] on html "Answer our quick survey for a chance to earn 10 USDT 📝 Alpha 5 Points thanhnguy…" at bounding box center [762, 392] width 1525 height 784
click at [1436, 121] on div "Connect Wallet" at bounding box center [1444, 122] width 132 height 20
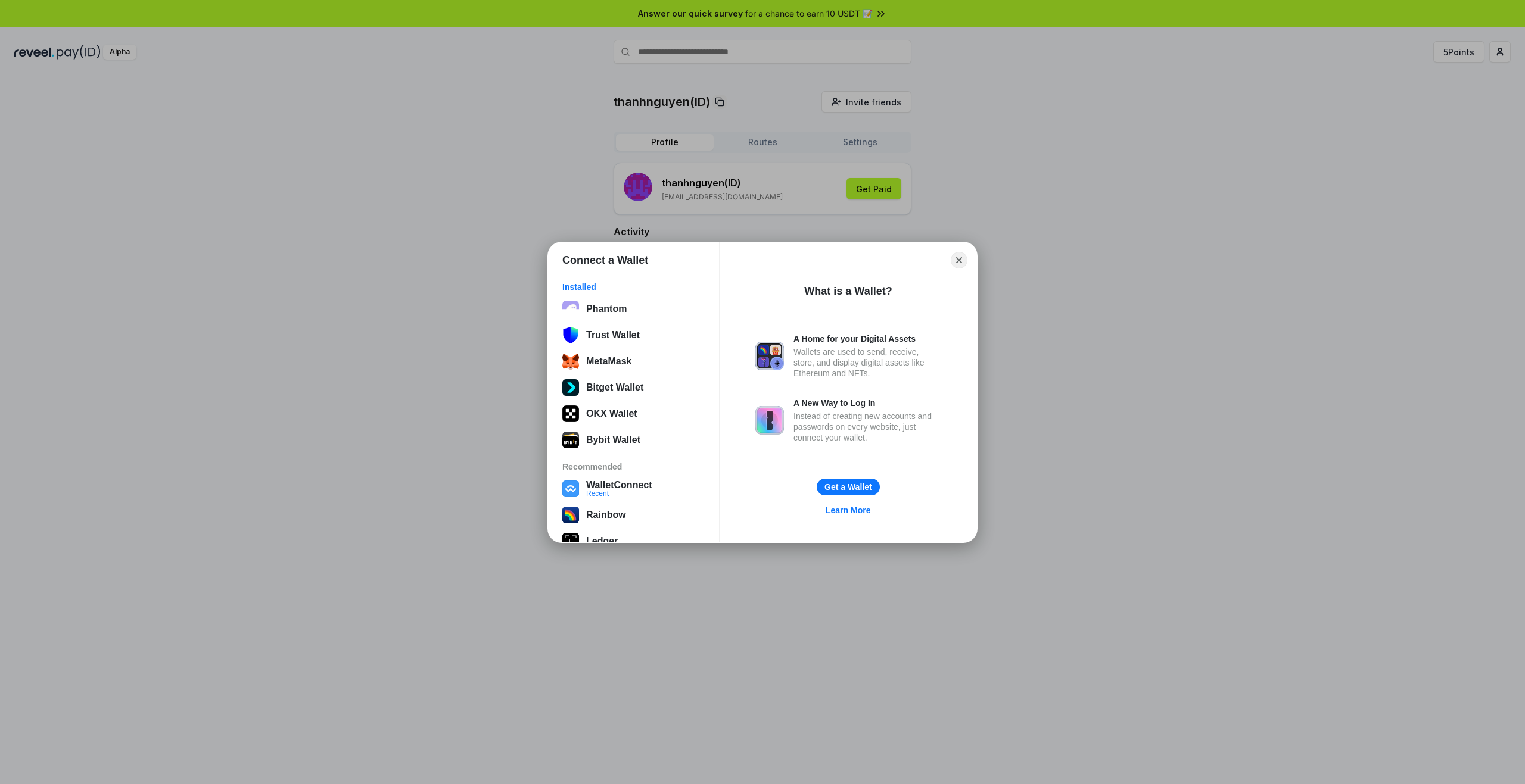
click at [1225, 277] on div "Connect a Wallet Installed Phantom Trust Wallet MetaMask Bitget Wallet OKX Wall…" at bounding box center [762, 392] width 1763 height 1022
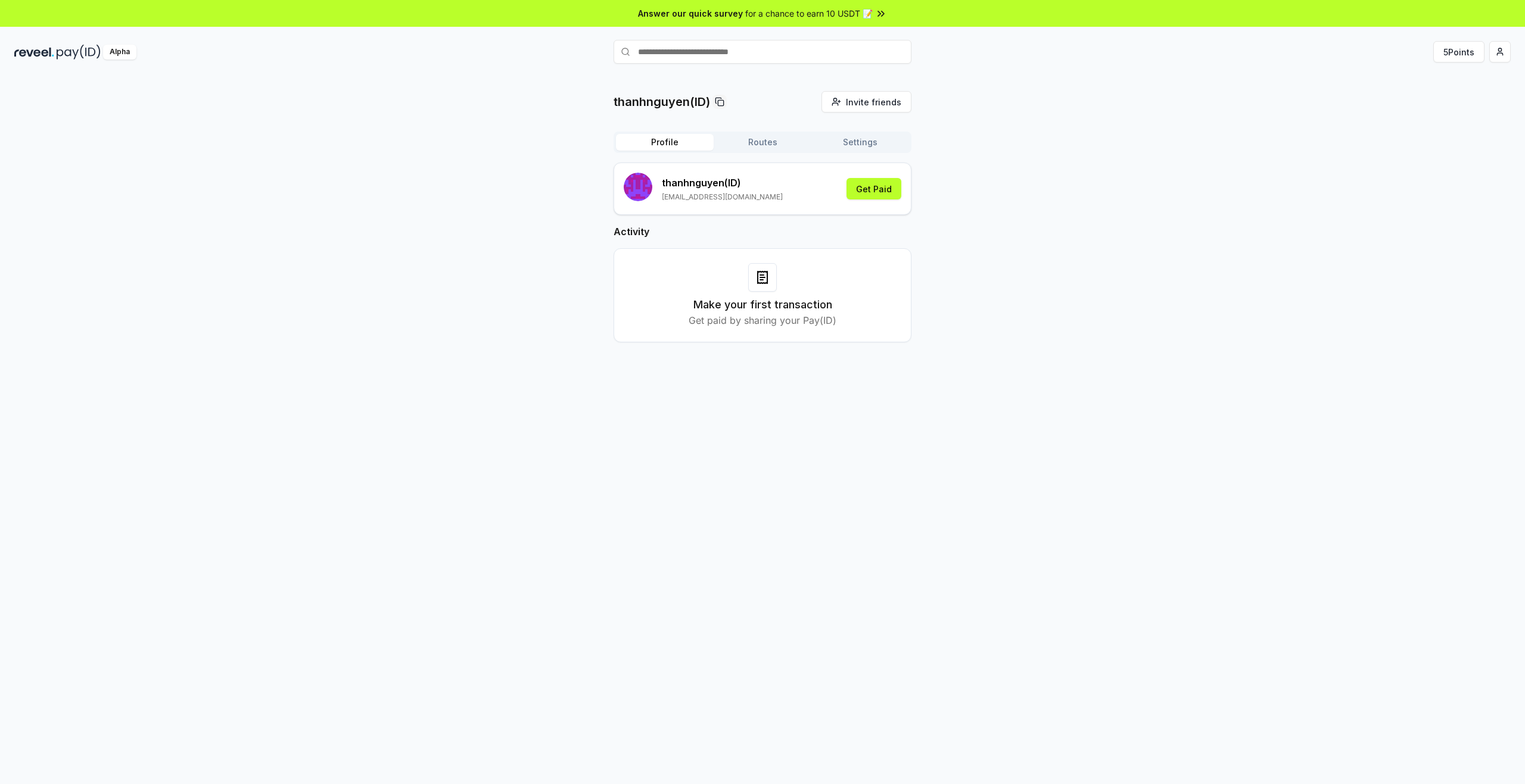
click at [1106, 248] on div "thanhnguyen(ID) Invite friends Invite Profile Routes Settings thanhnguyen (ID) …" at bounding box center [762, 226] width 1496 height 270
click at [850, 52] on input "text" at bounding box center [762, 52] width 298 height 24
